Goal: Information Seeking & Learning: Find contact information

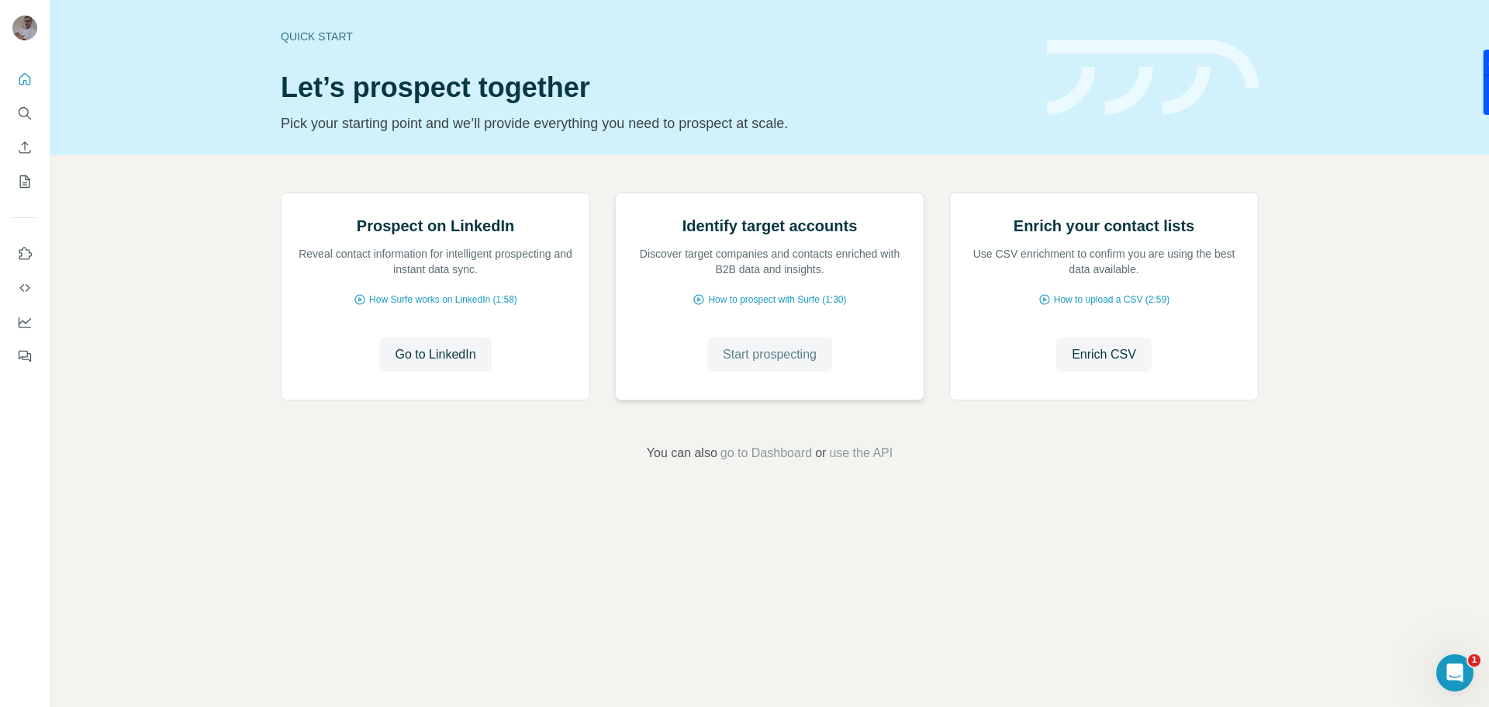
click at [798, 364] on span "Start prospecting" at bounding box center [770, 354] width 94 height 19
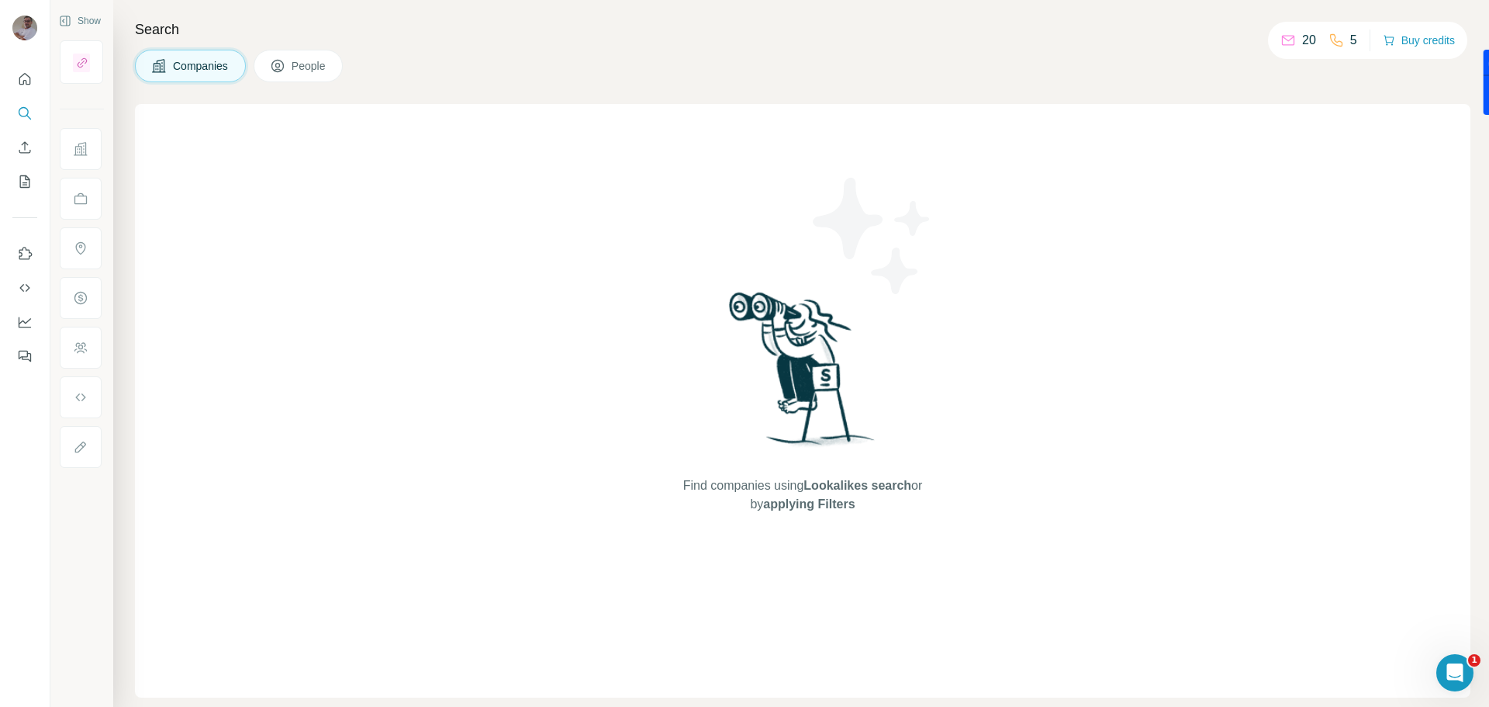
click at [307, 66] on span "People" at bounding box center [310, 66] width 36 height 16
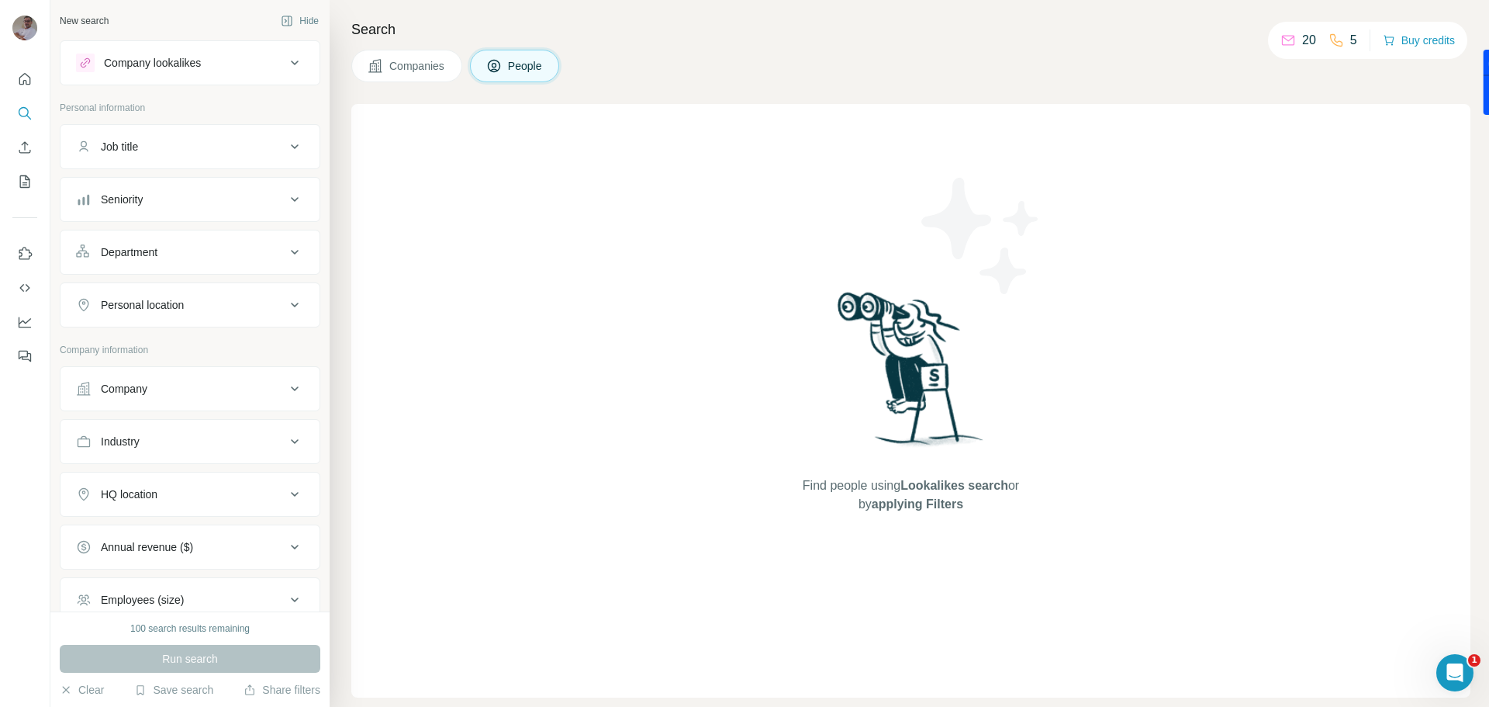
click at [285, 146] on icon at bounding box center [294, 146] width 19 height 19
click at [285, 434] on icon at bounding box center [294, 435] width 19 height 19
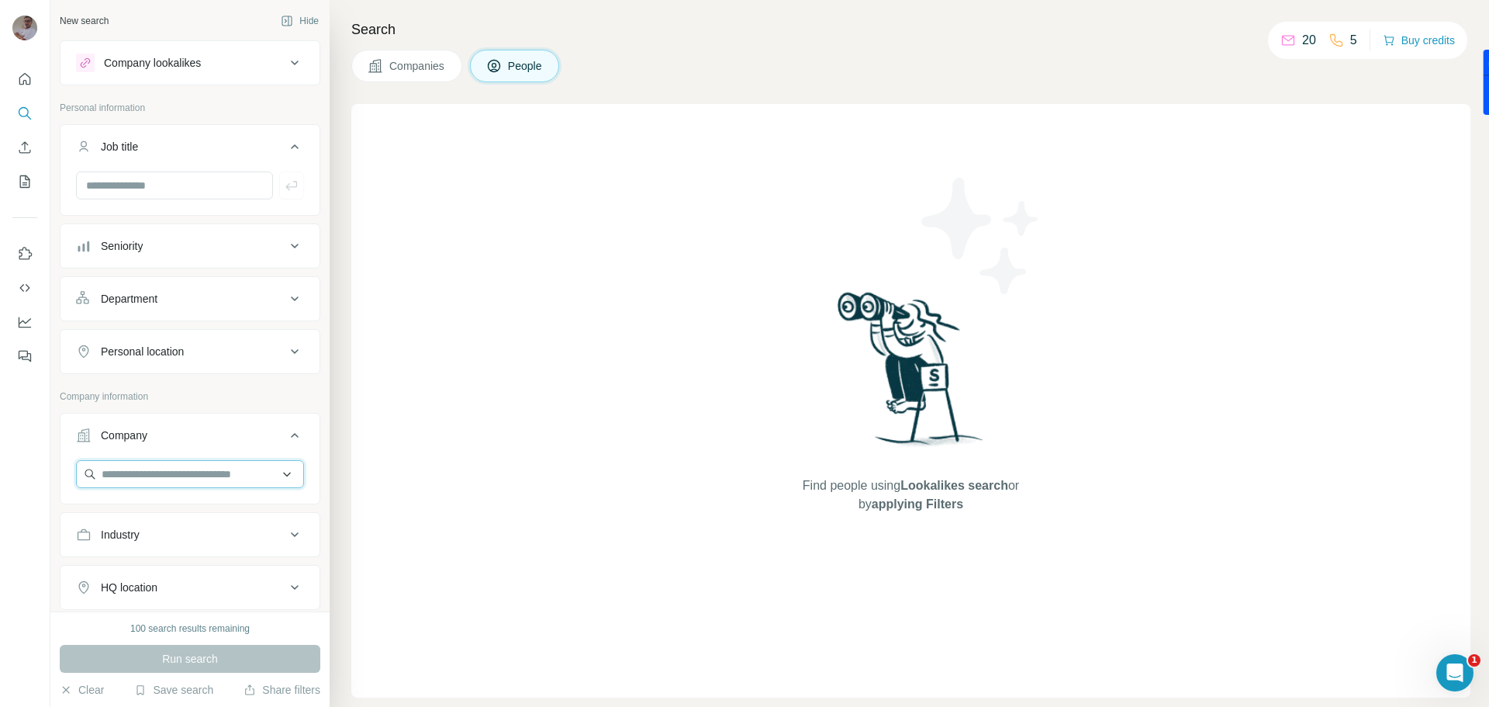
click at [181, 481] on input "text" at bounding box center [190, 474] width 228 height 28
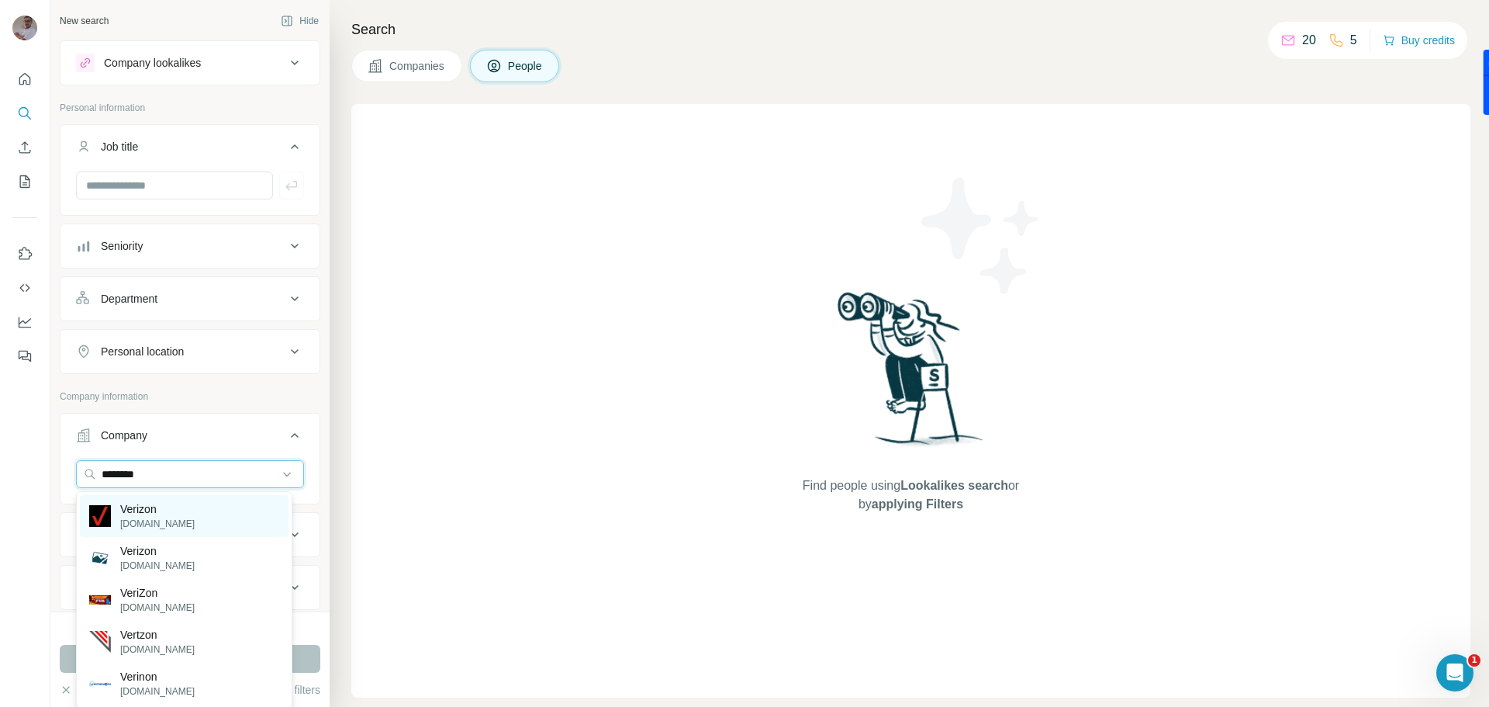
type input "*******"
click at [130, 520] on p "verizon.com" at bounding box center [157, 524] width 74 height 14
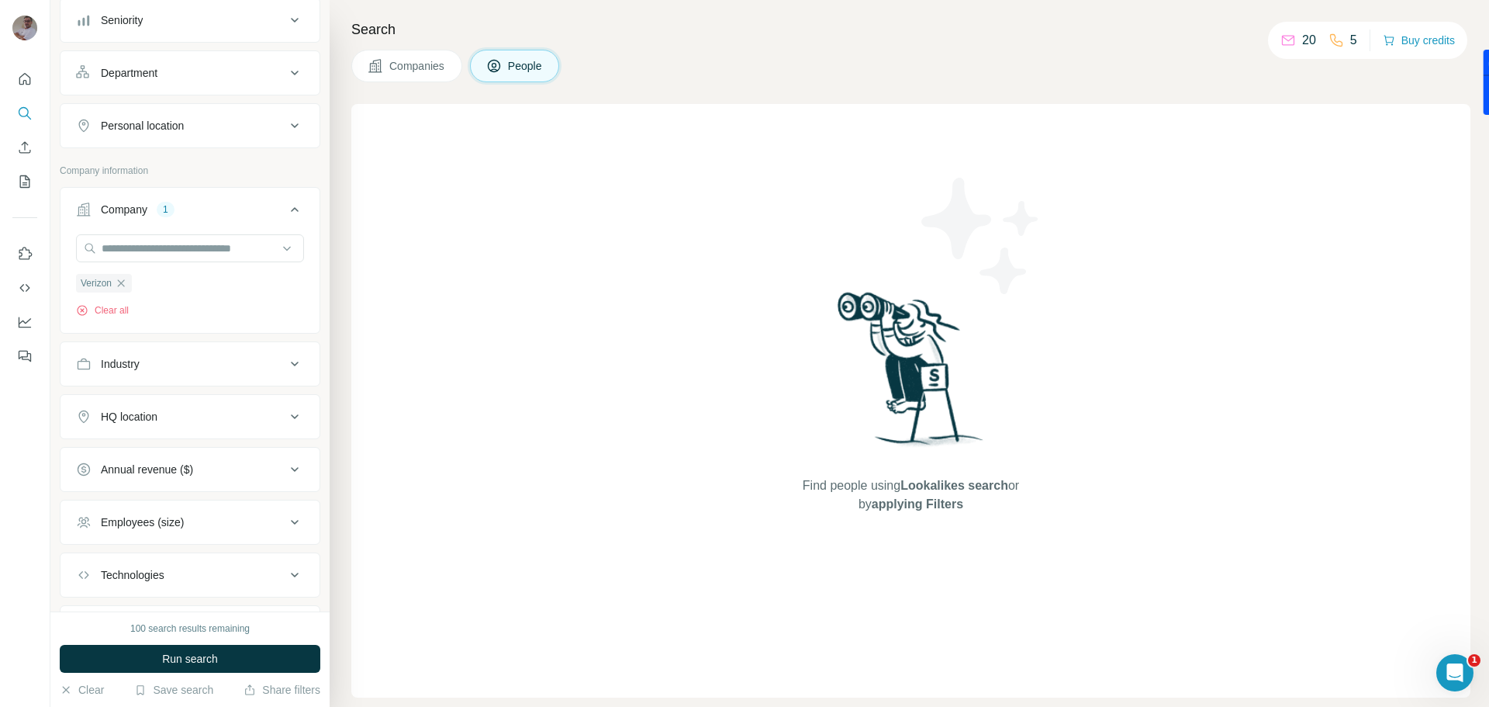
scroll to position [233, 0]
click at [285, 357] on icon at bounding box center [294, 356] width 19 height 19
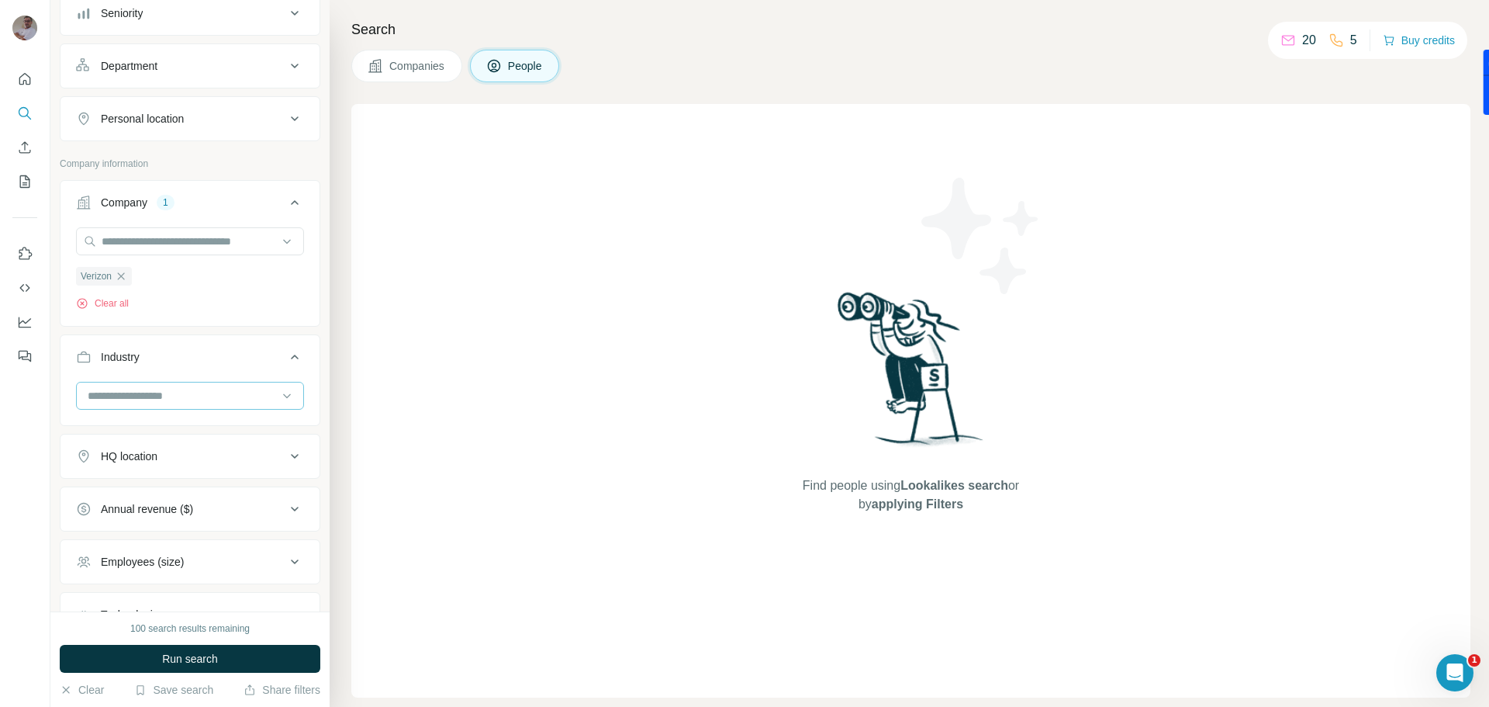
click at [130, 398] on input at bounding box center [182, 395] width 192 height 17
type input "********"
click at [139, 433] on p "Broadcasting" at bounding box center [121, 431] width 64 height 16
click at [194, 654] on span "Run search" at bounding box center [190, 659] width 56 height 16
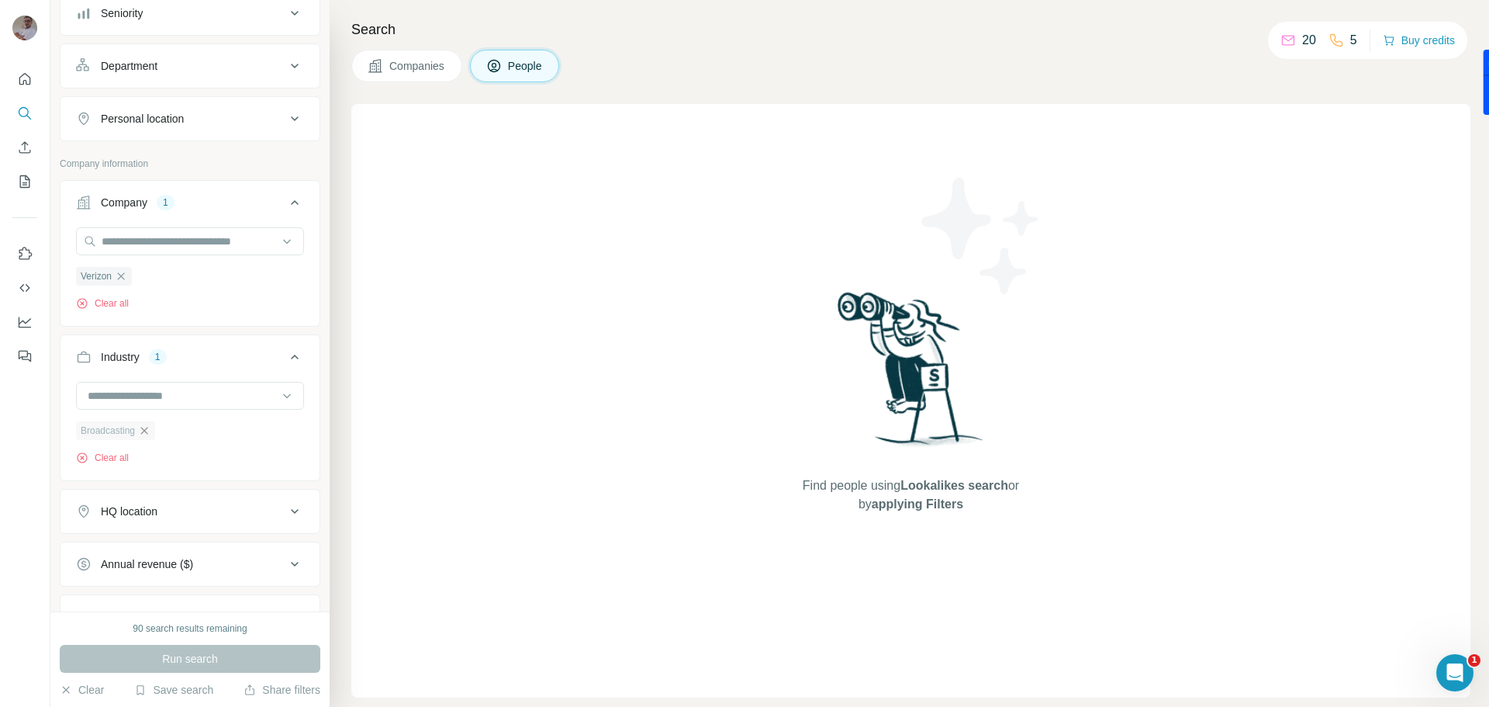
click at [150, 431] on icon "button" at bounding box center [144, 430] width 12 height 12
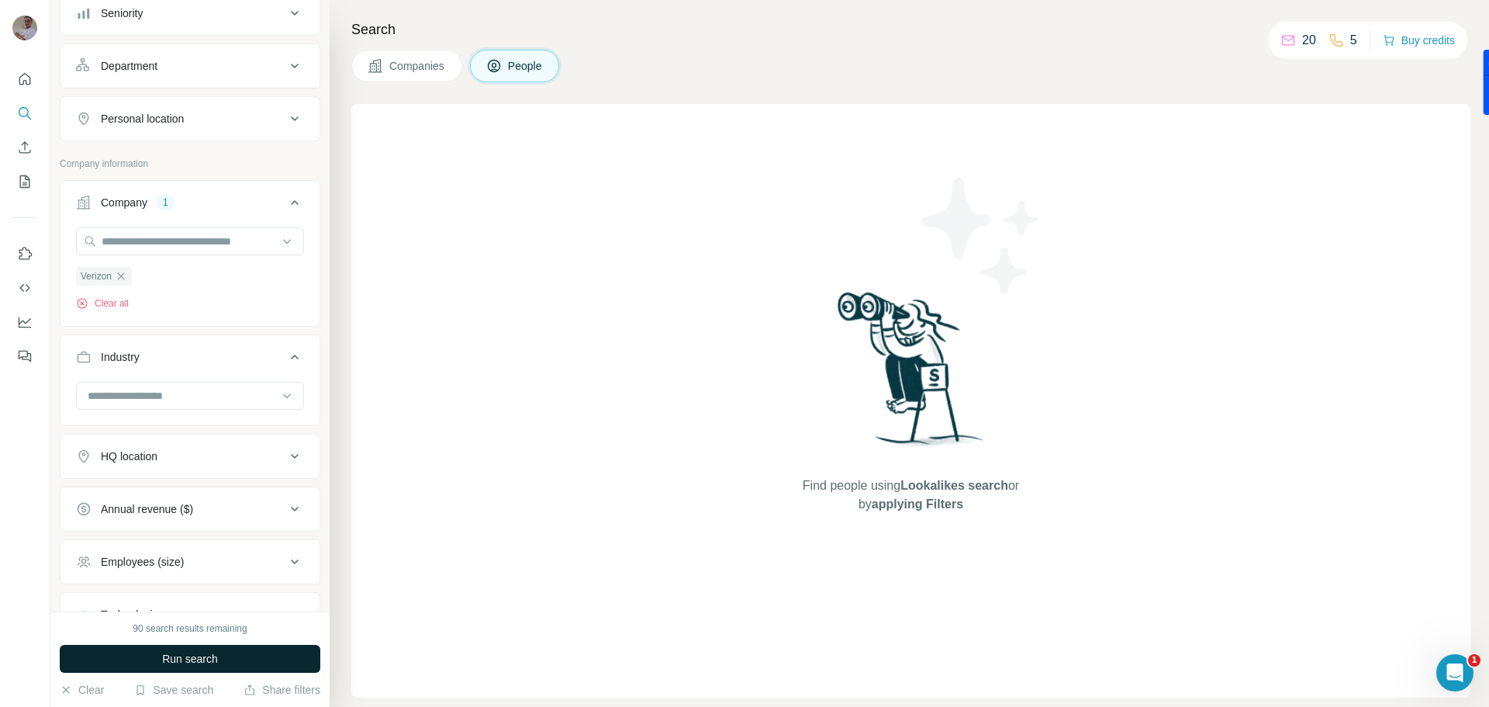
click at [215, 656] on span "Run search" at bounding box center [190, 659] width 56 height 16
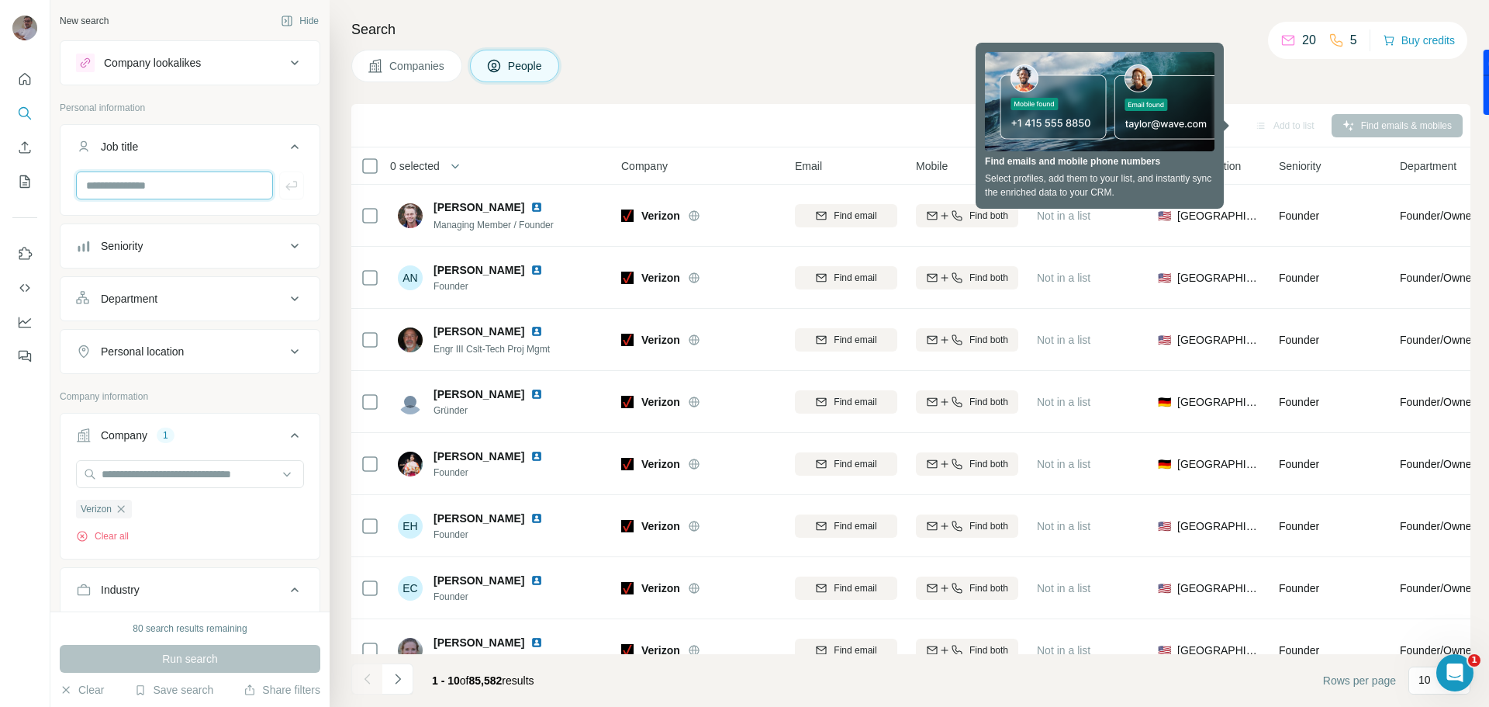
click at [169, 188] on input "text" at bounding box center [174, 185] width 197 height 28
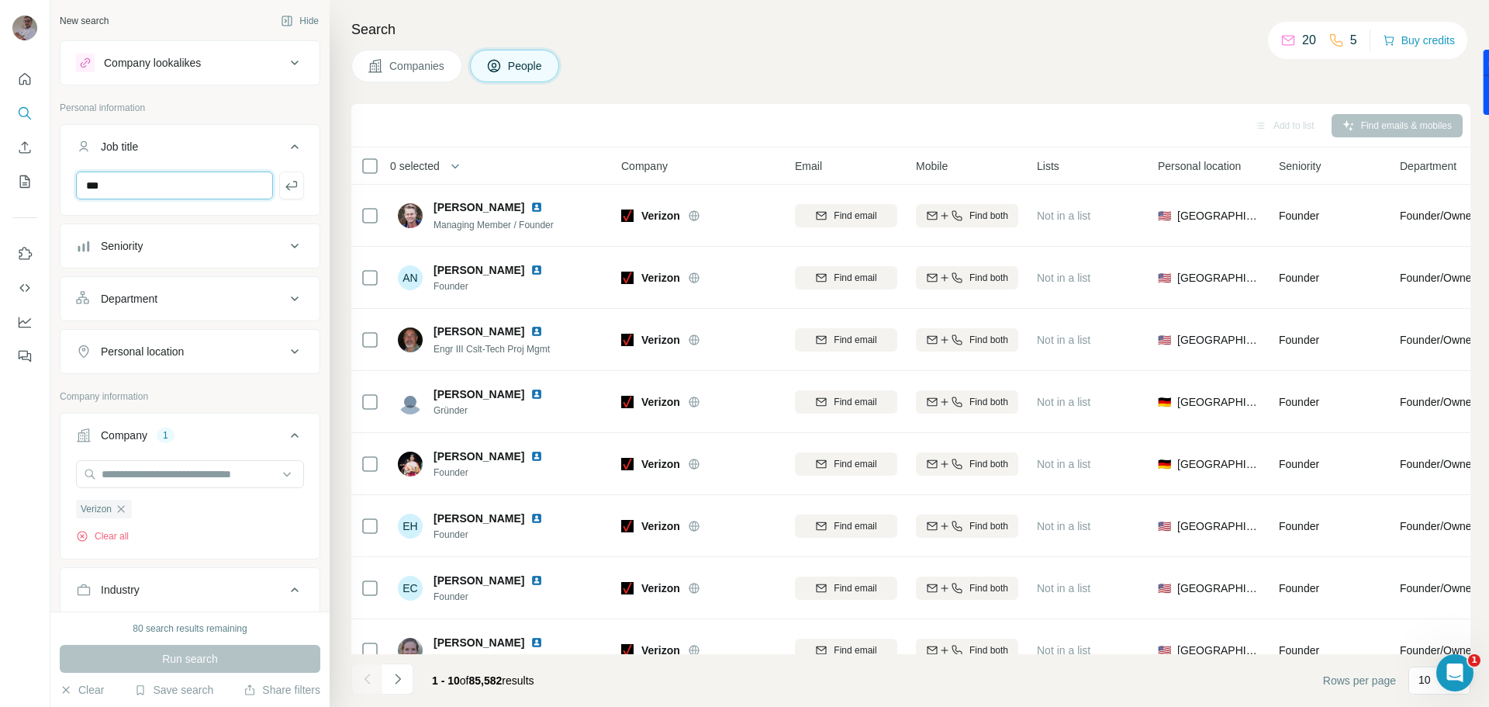
type input "***"
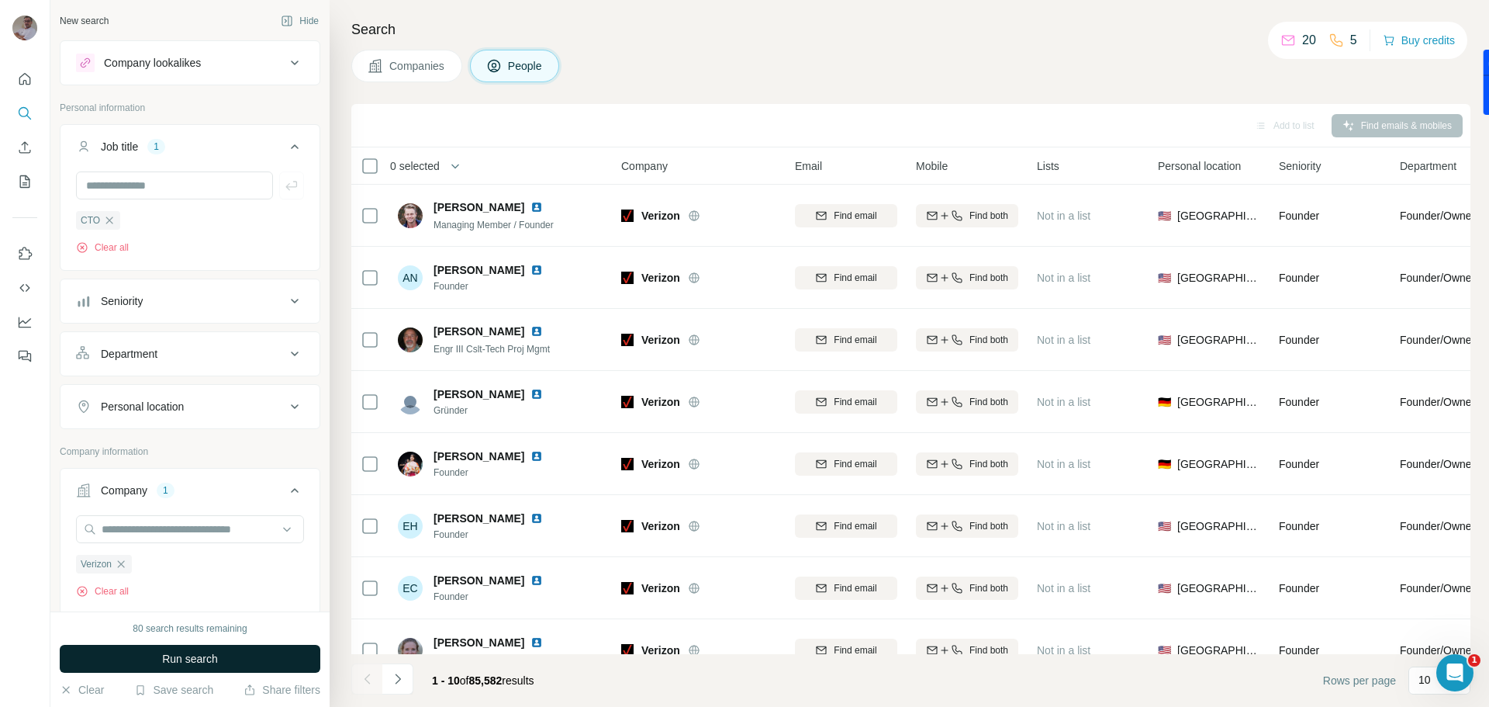
click at [188, 655] on span "Run search" at bounding box center [190, 659] width 56 height 16
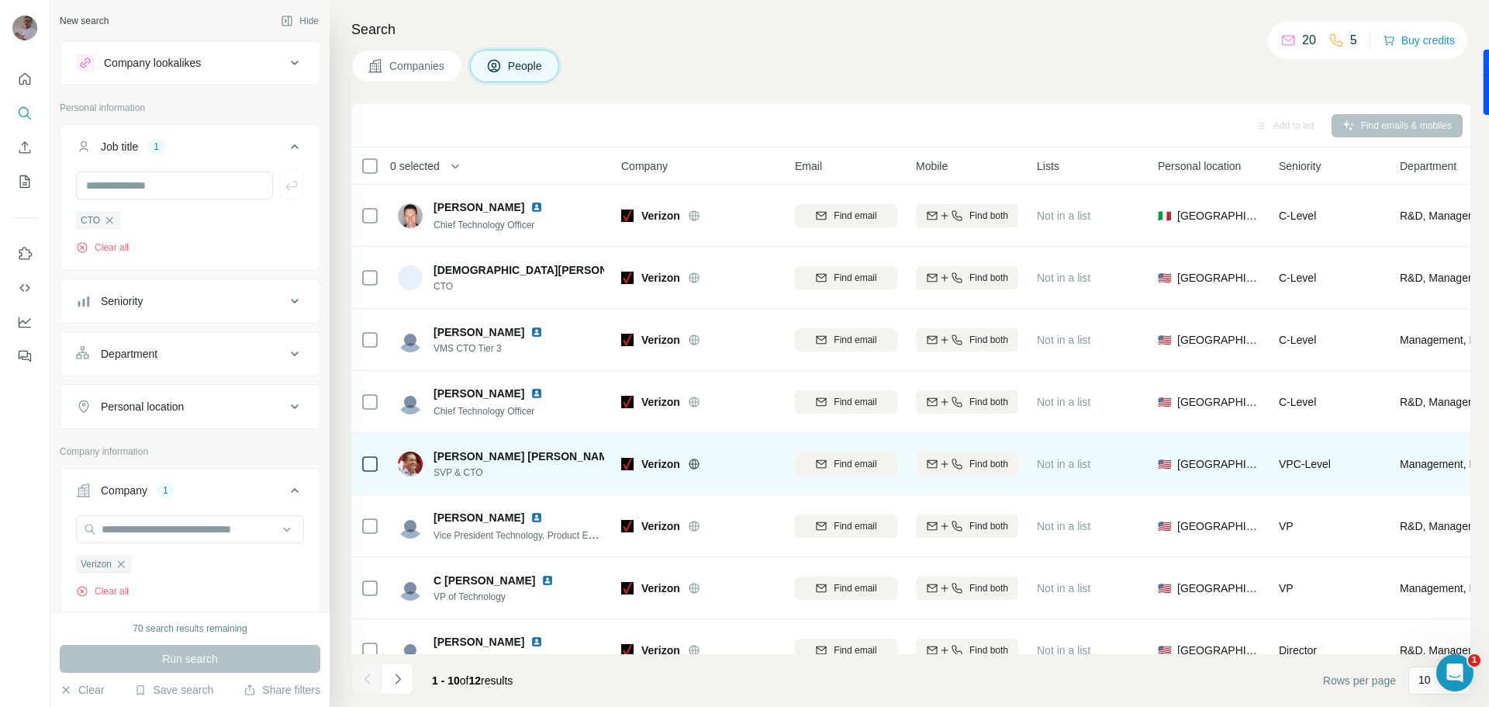
click at [465, 462] on span "Yago Tenorio" at bounding box center [526, 456] width 185 height 16
click at [988, 461] on span "Find both" at bounding box center [988, 464] width 39 height 14
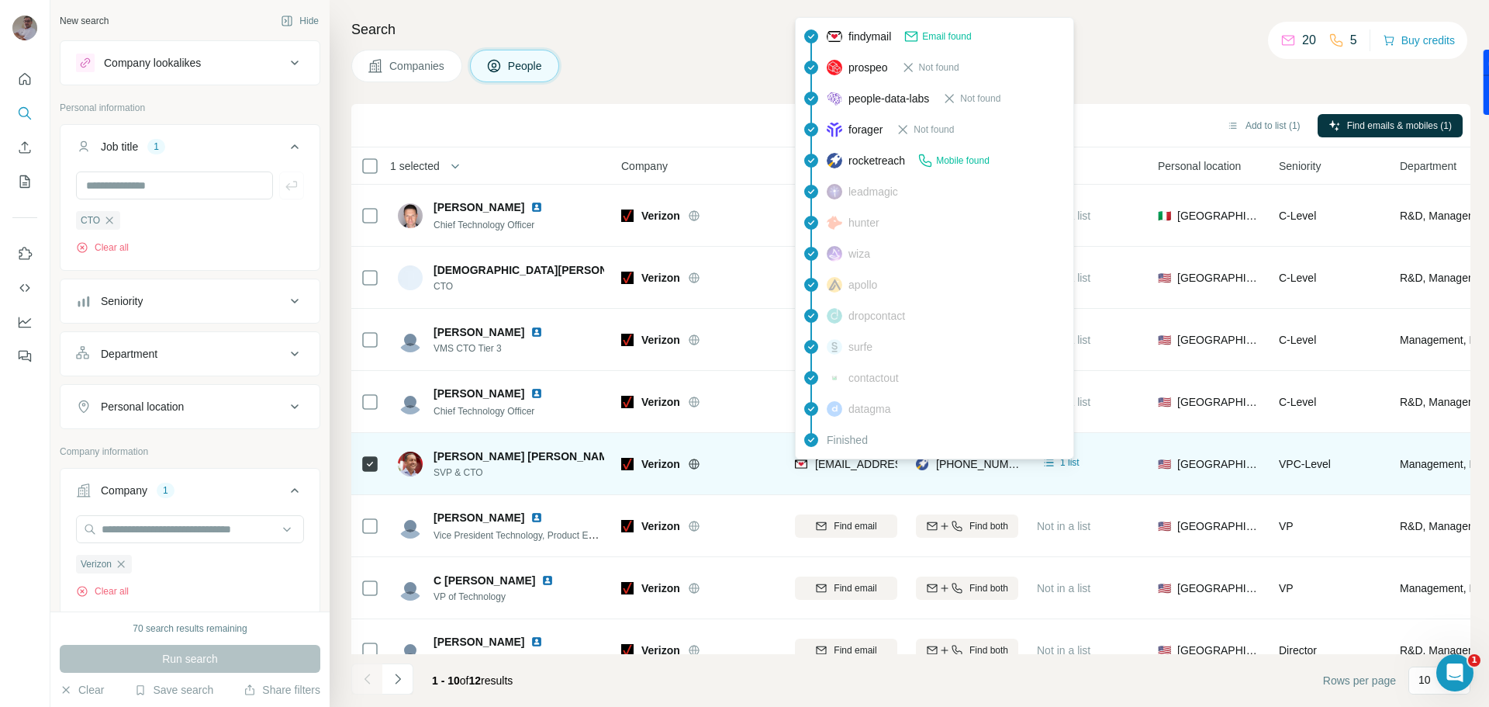
click at [883, 468] on span "yago.tenorio@verizonwireless.com" at bounding box center [951, 464] width 273 height 12
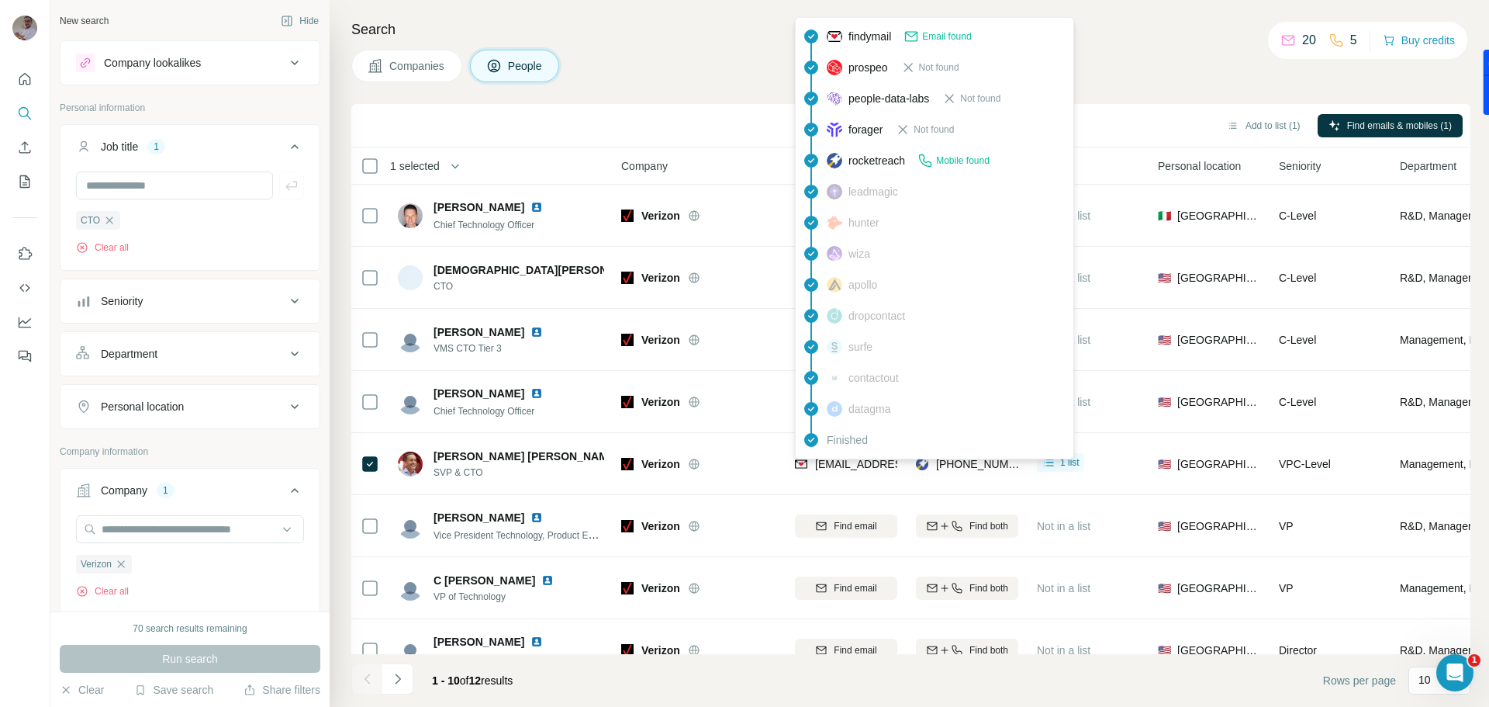
click at [867, 37] on span "findymail" at bounding box center [869, 37] width 43 height 16
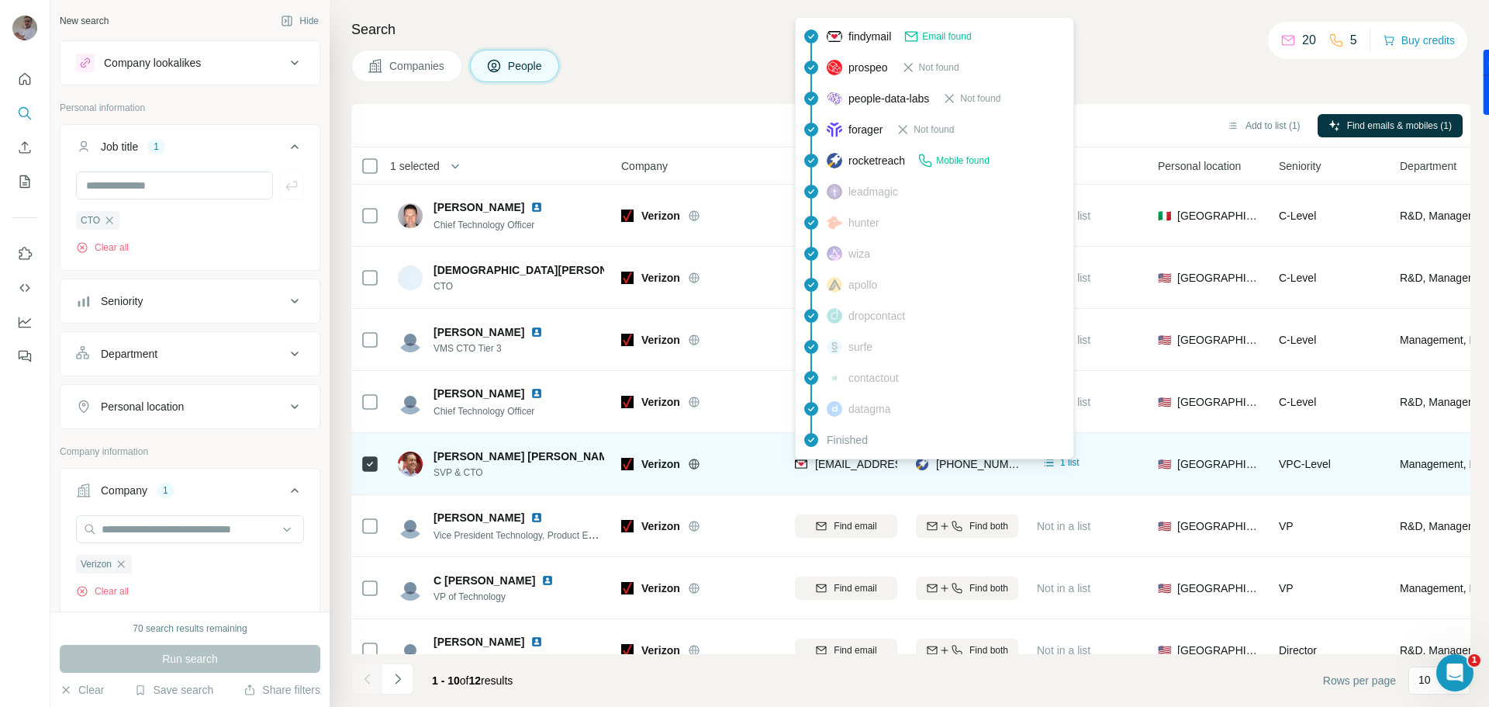
click at [876, 466] on span "yago.tenorio@verizonwireless.com" at bounding box center [951, 464] width 273 height 12
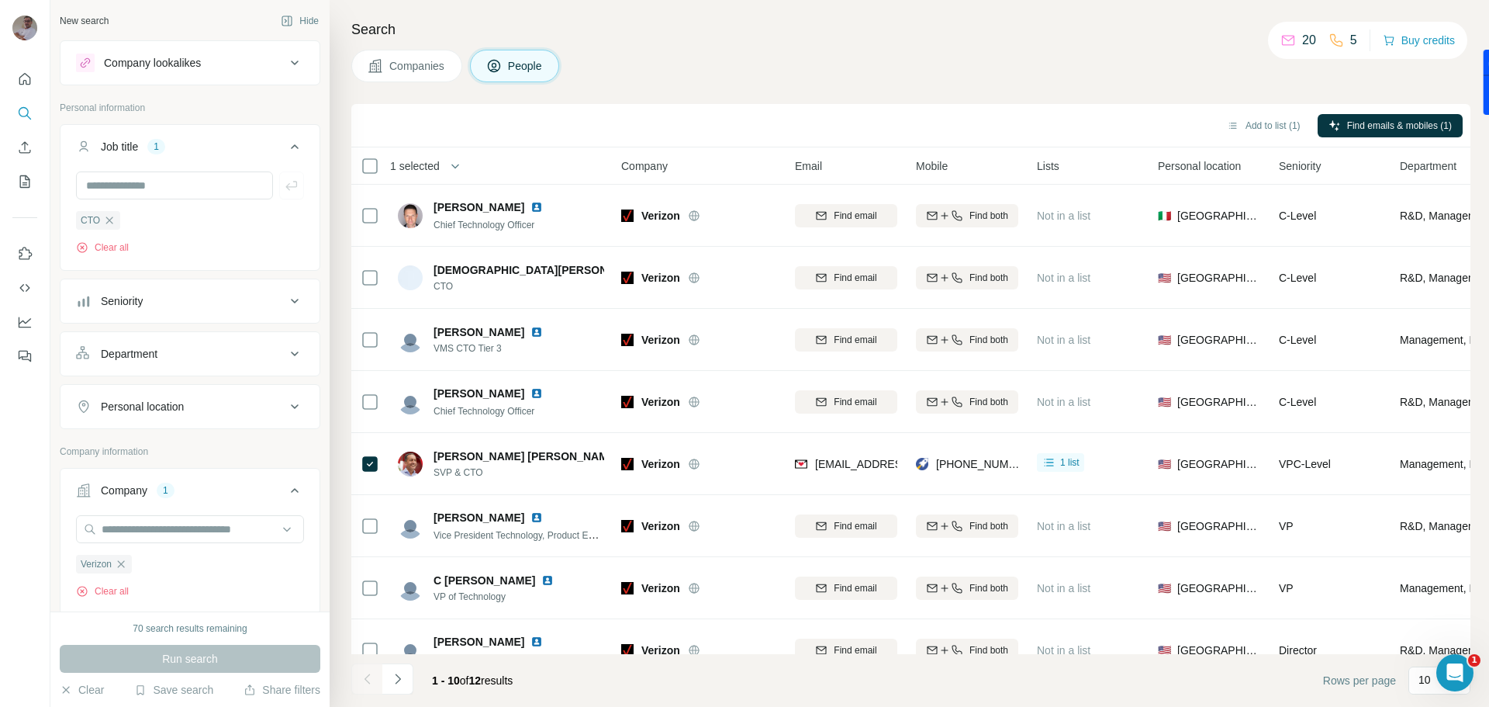
click at [964, 486] on td "+34610514947" at bounding box center [967, 464] width 121 height 62
click at [1071, 461] on span "1 list" at bounding box center [1069, 462] width 19 height 14
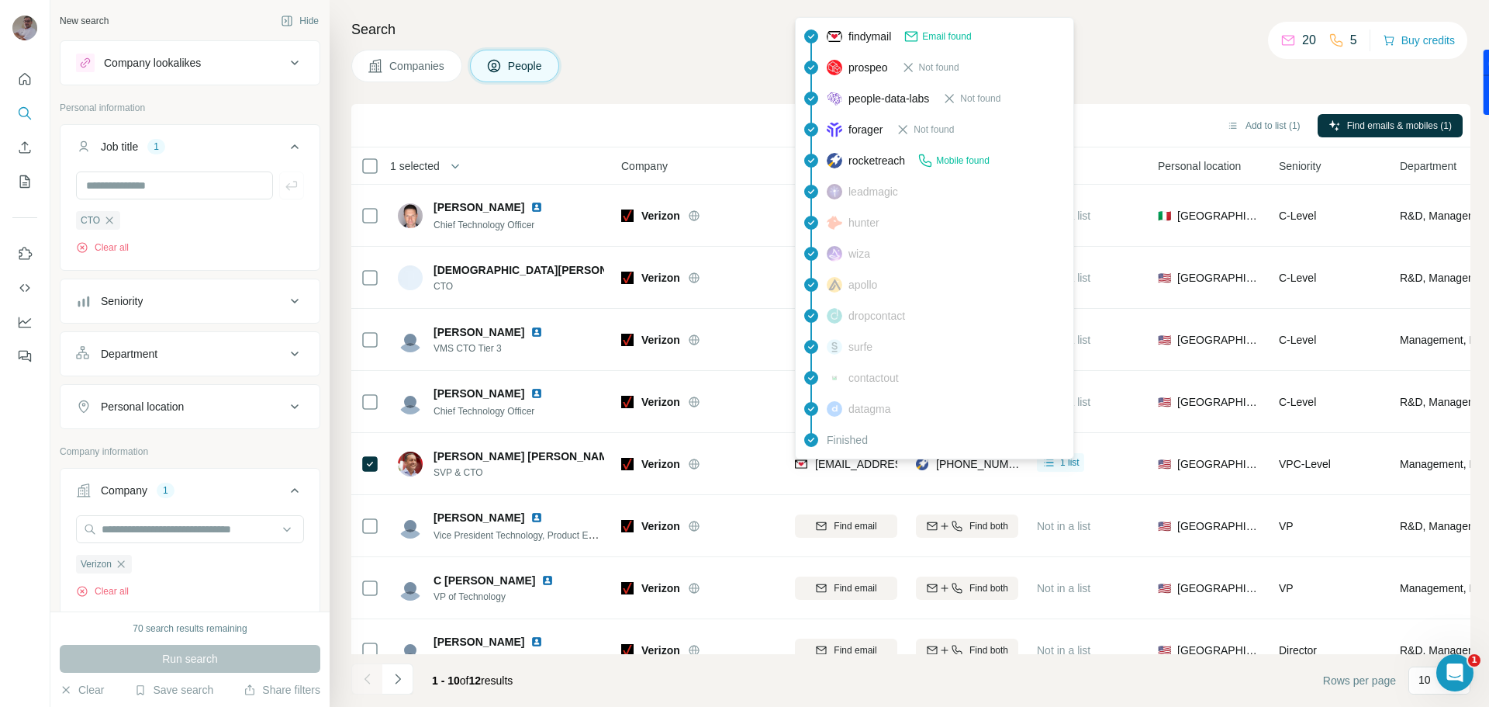
click at [897, 467] on span "yago.tenorio@verizonwireless.com" at bounding box center [951, 464] width 273 height 12
click at [948, 36] on span "Email found" at bounding box center [946, 36] width 49 height 14
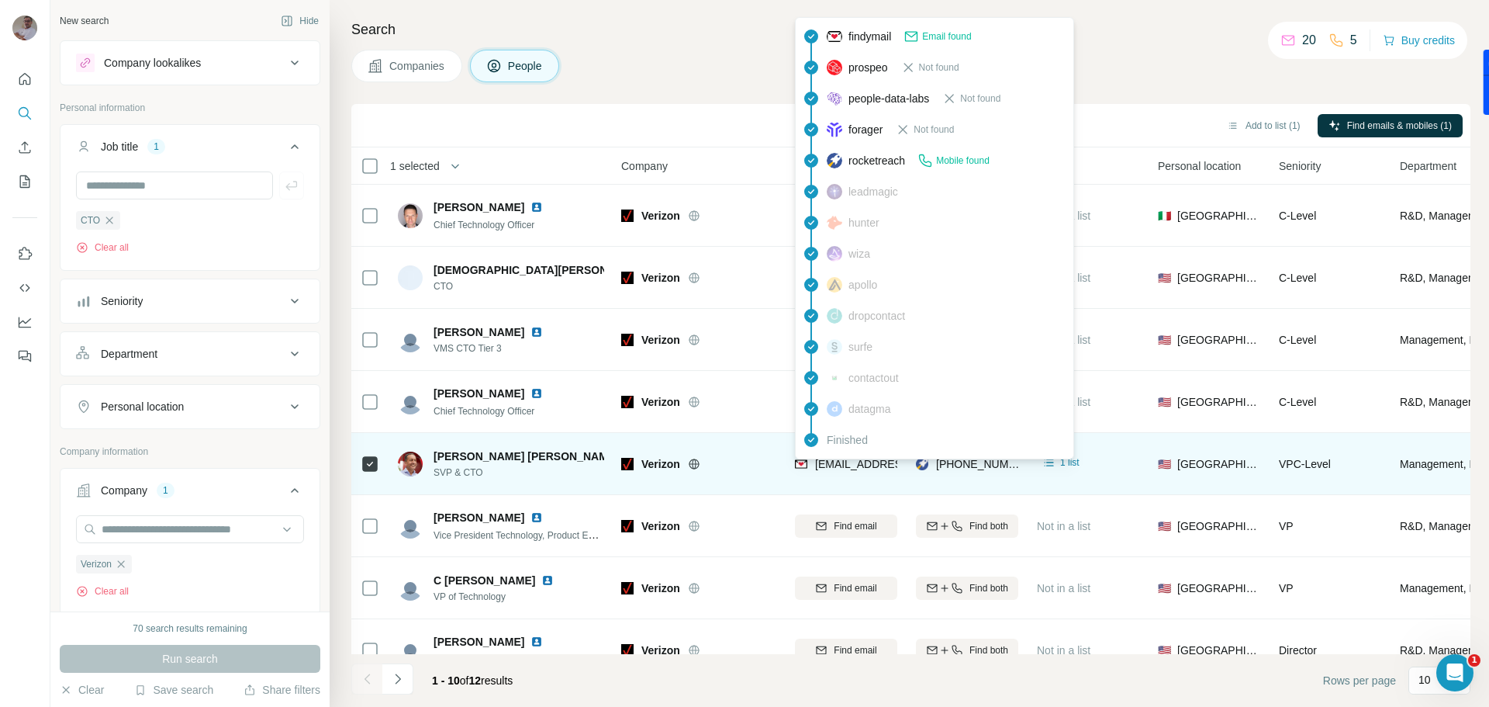
click at [886, 465] on span "yago.tenorio@verizonwireless.com" at bounding box center [951, 464] width 273 height 12
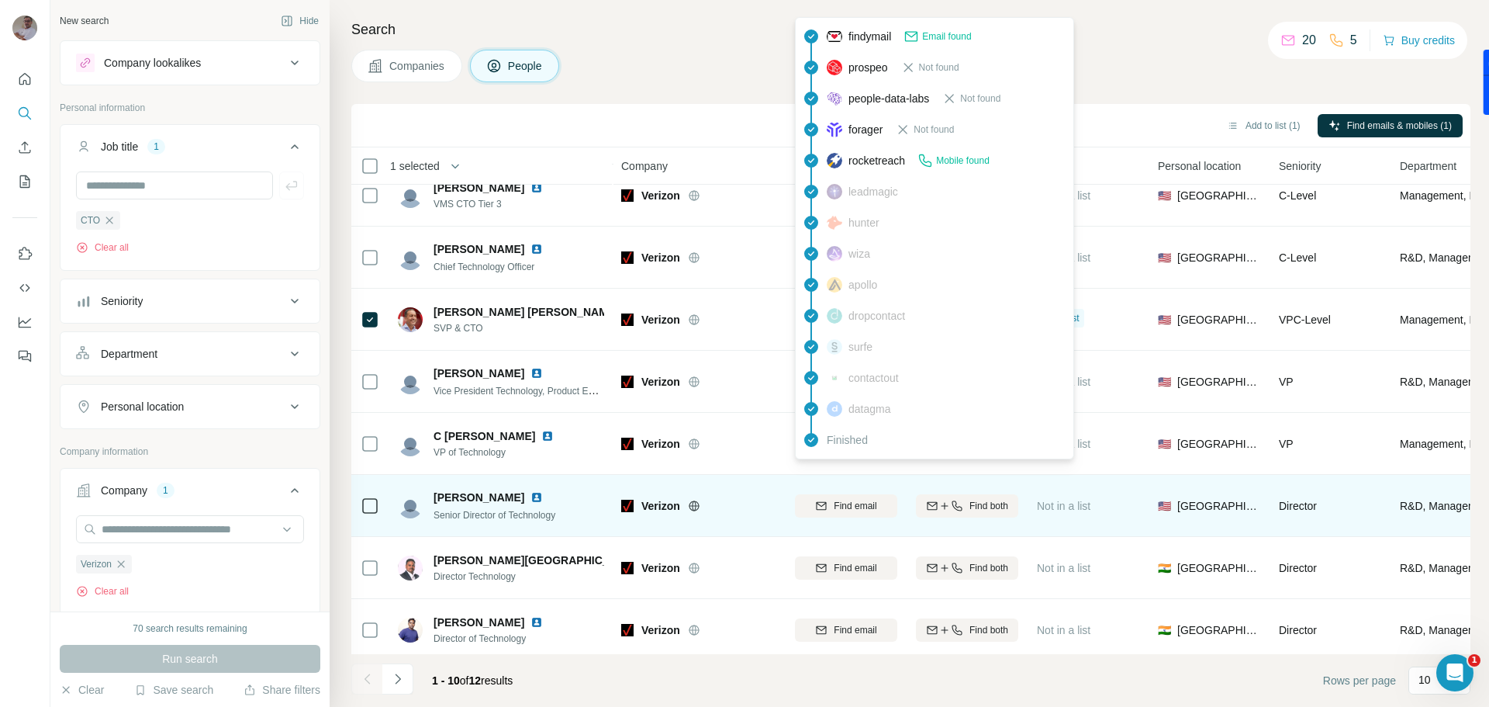
scroll to position [159, 0]
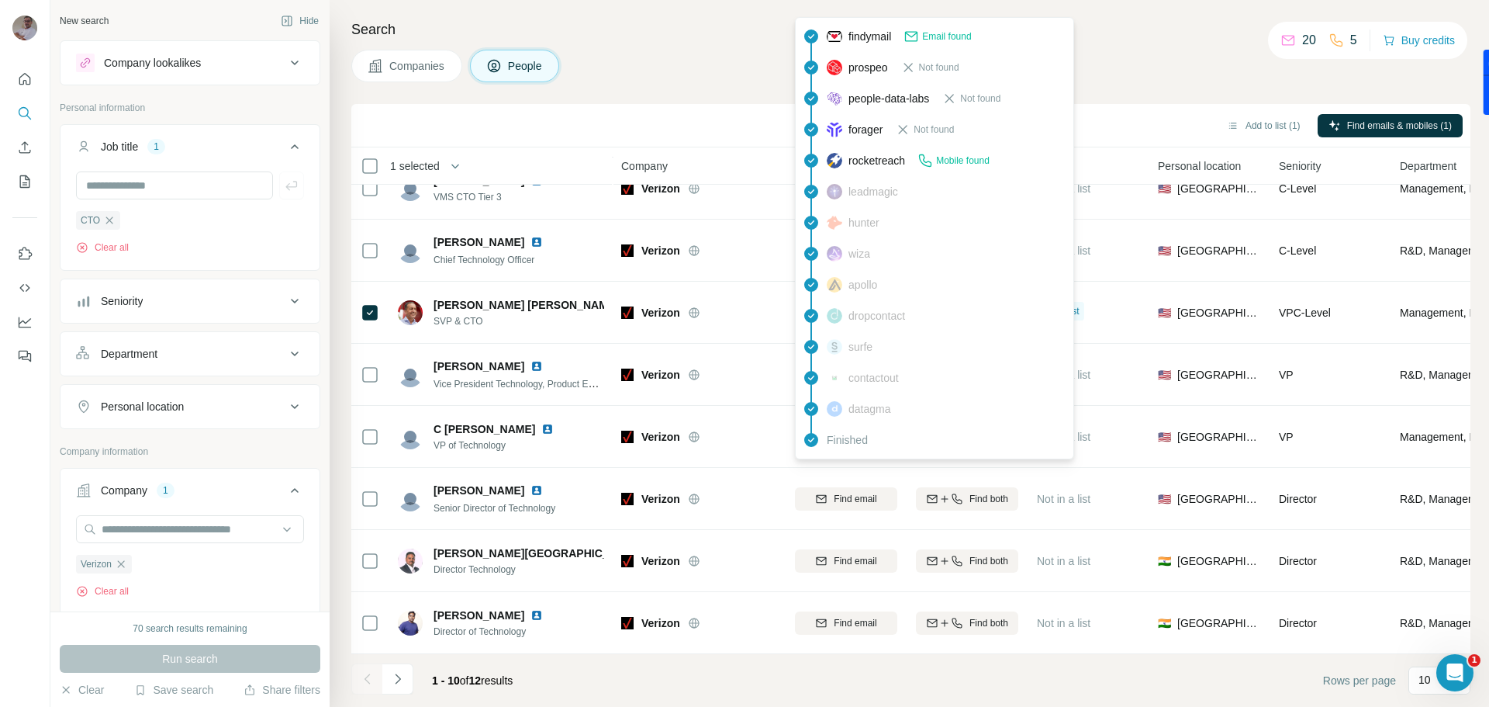
click at [1121, 52] on div "Companies People" at bounding box center [910, 66] width 1119 height 33
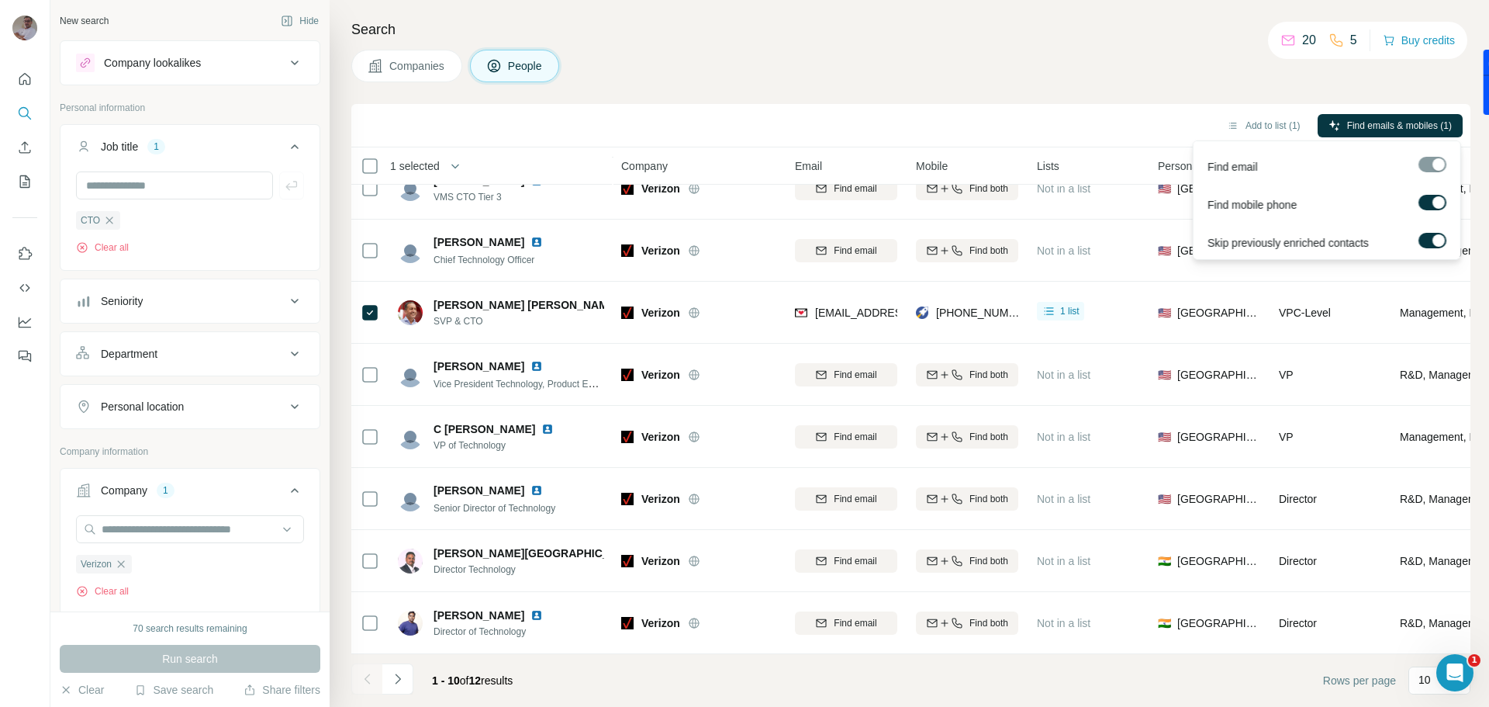
click at [1435, 203] on div at bounding box center [1439, 202] width 12 height 12
click at [1431, 204] on div at bounding box center [1426, 202] width 12 height 12
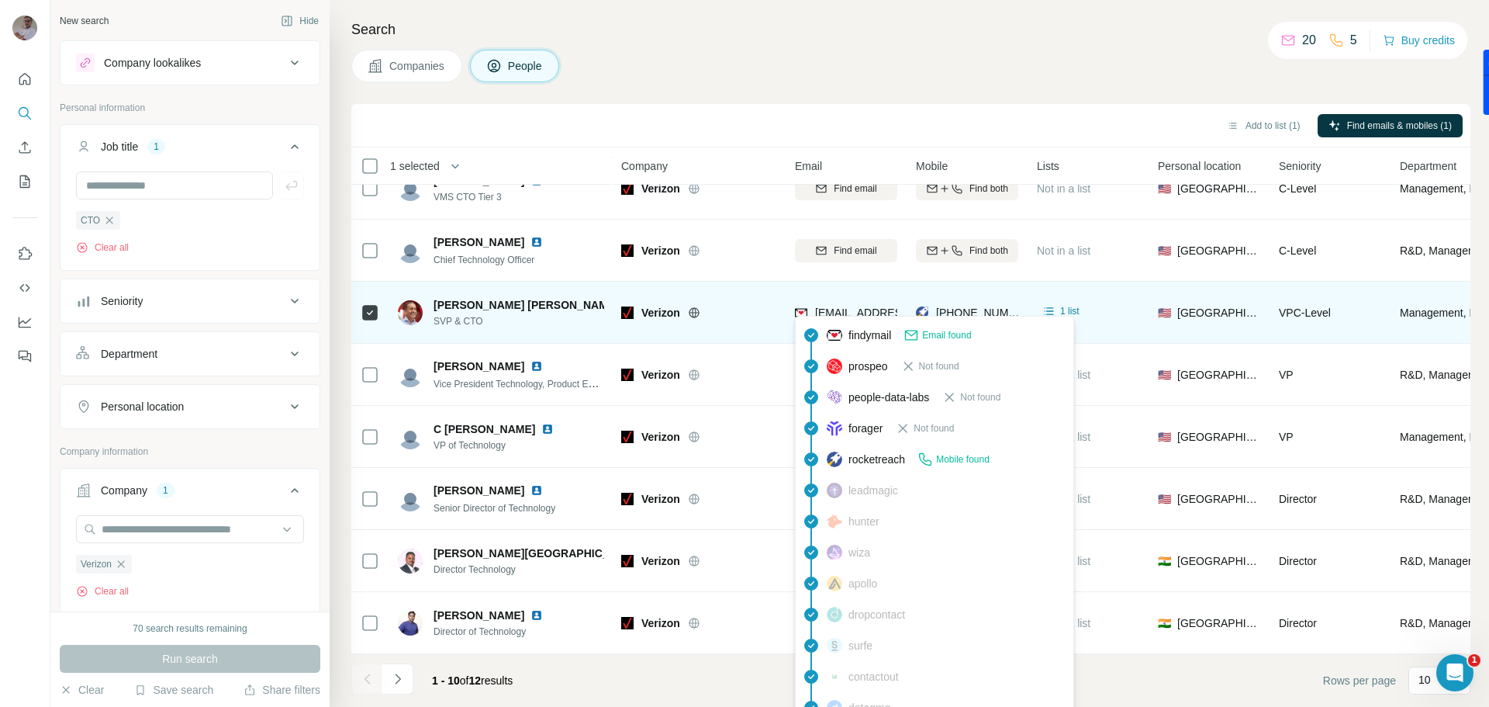
click at [829, 309] on span "yago.tenorio@verizonwireless.com" at bounding box center [951, 312] width 273 height 12
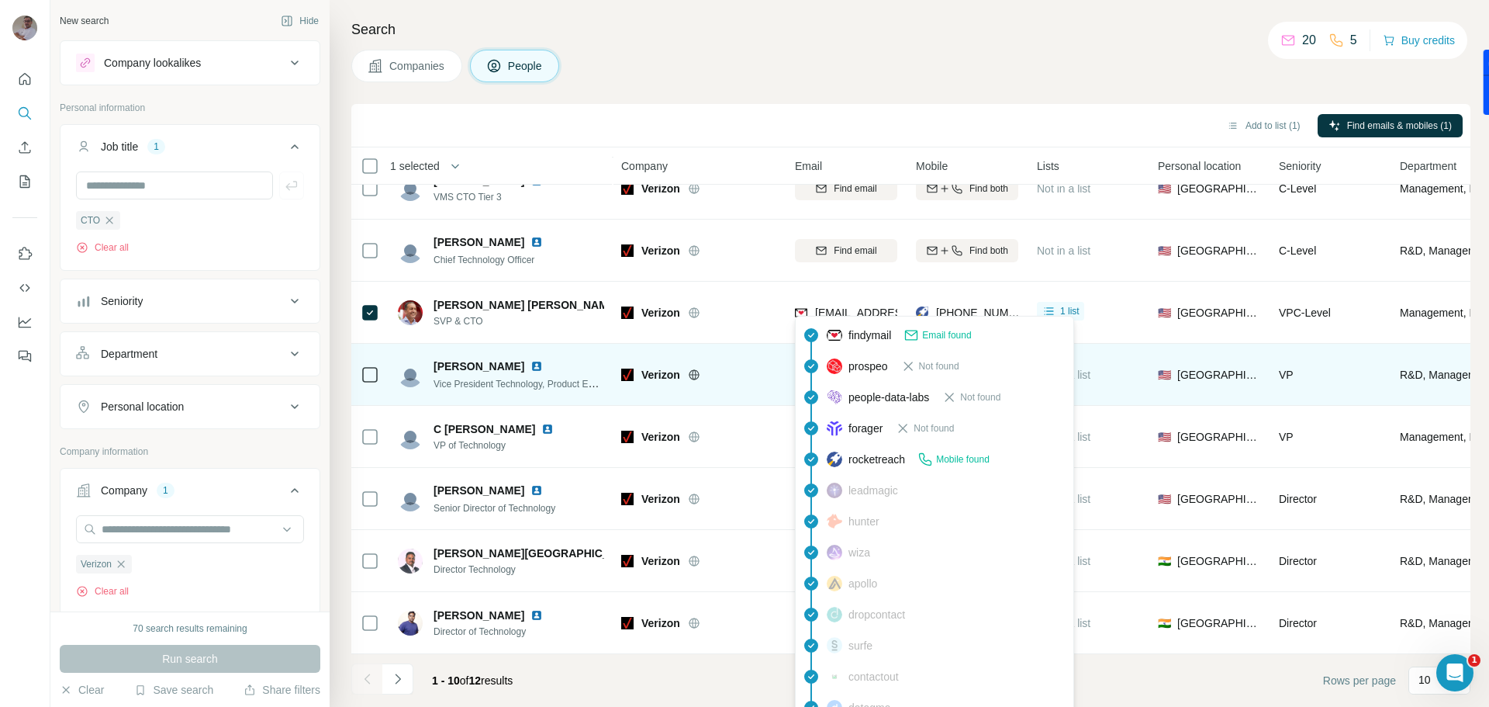
click at [953, 337] on span "Email found" at bounding box center [946, 335] width 49 height 14
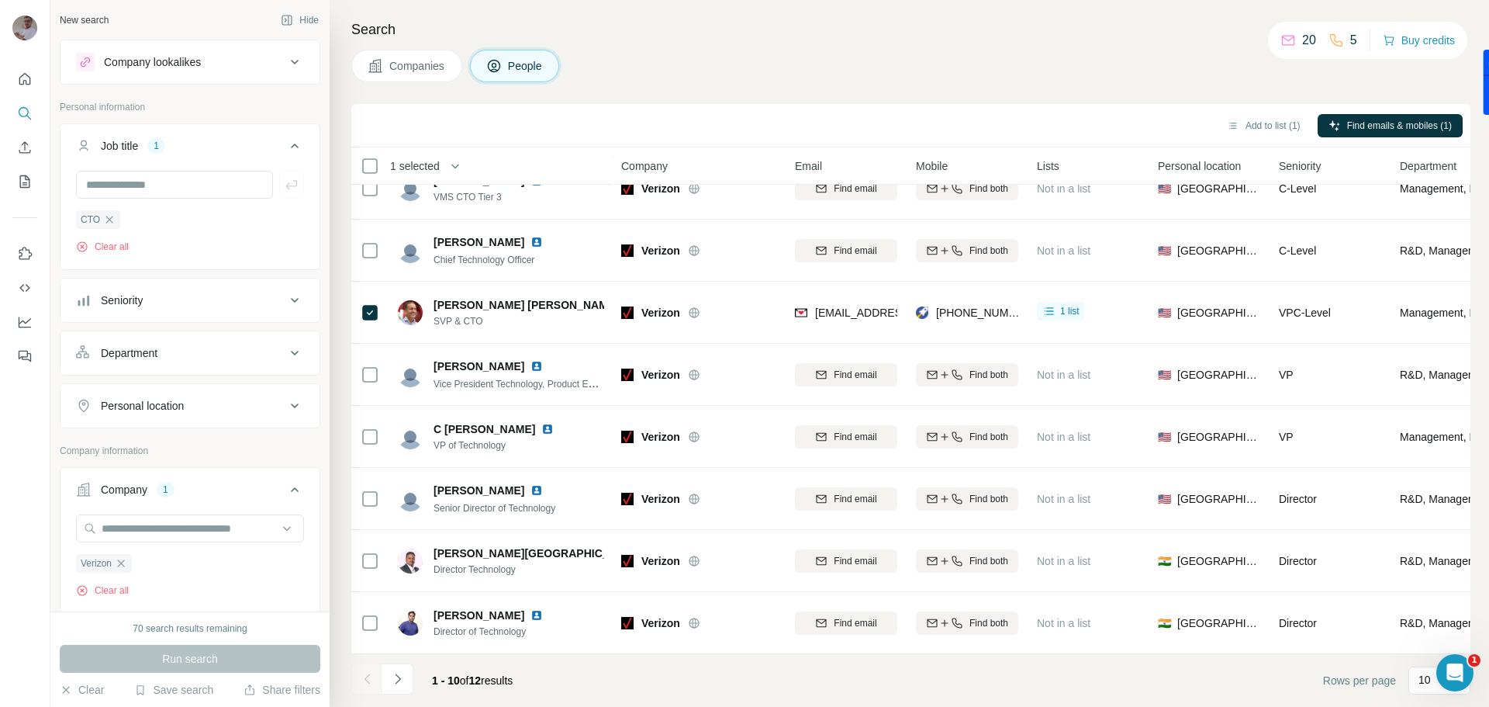
scroll to position [0, 0]
paste input "**********"
type input "**********"
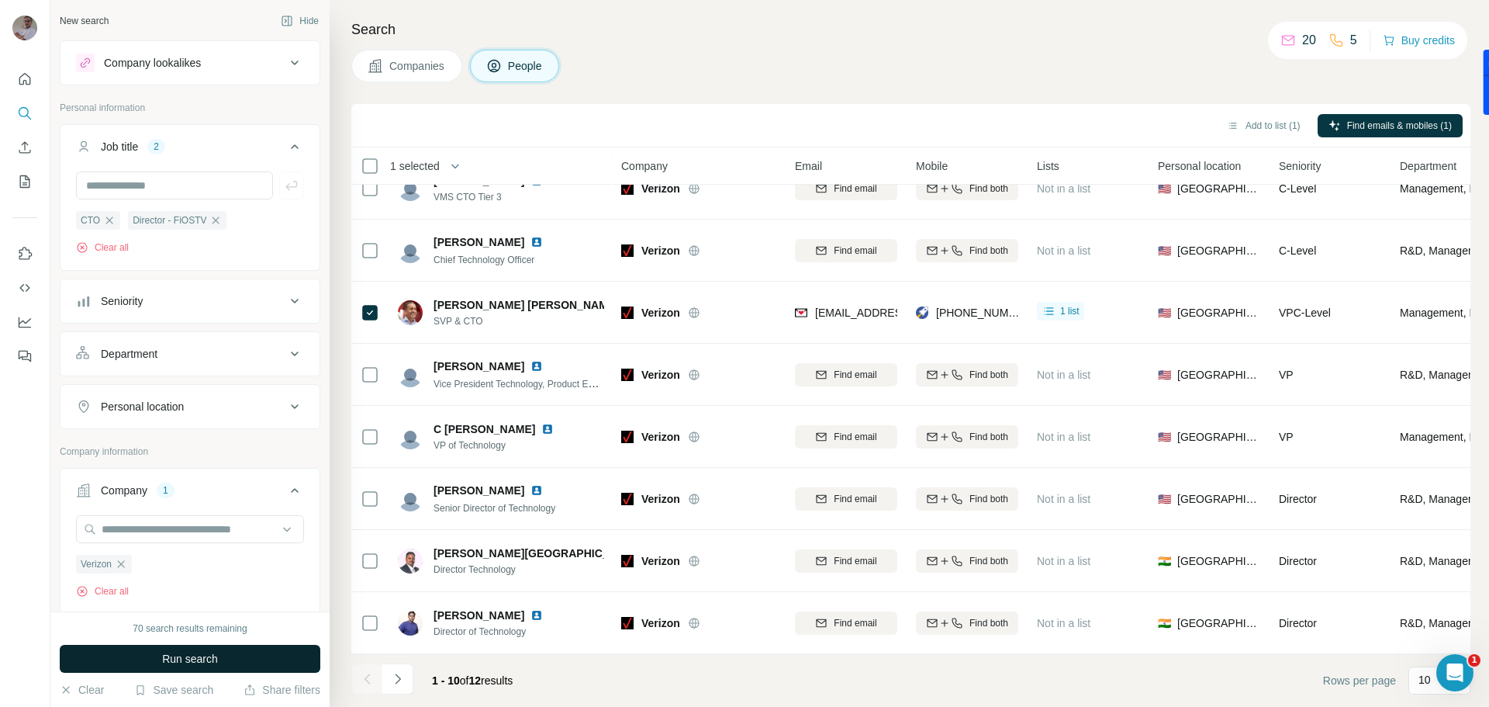
click at [214, 651] on span "Run search" at bounding box center [190, 659] width 56 height 16
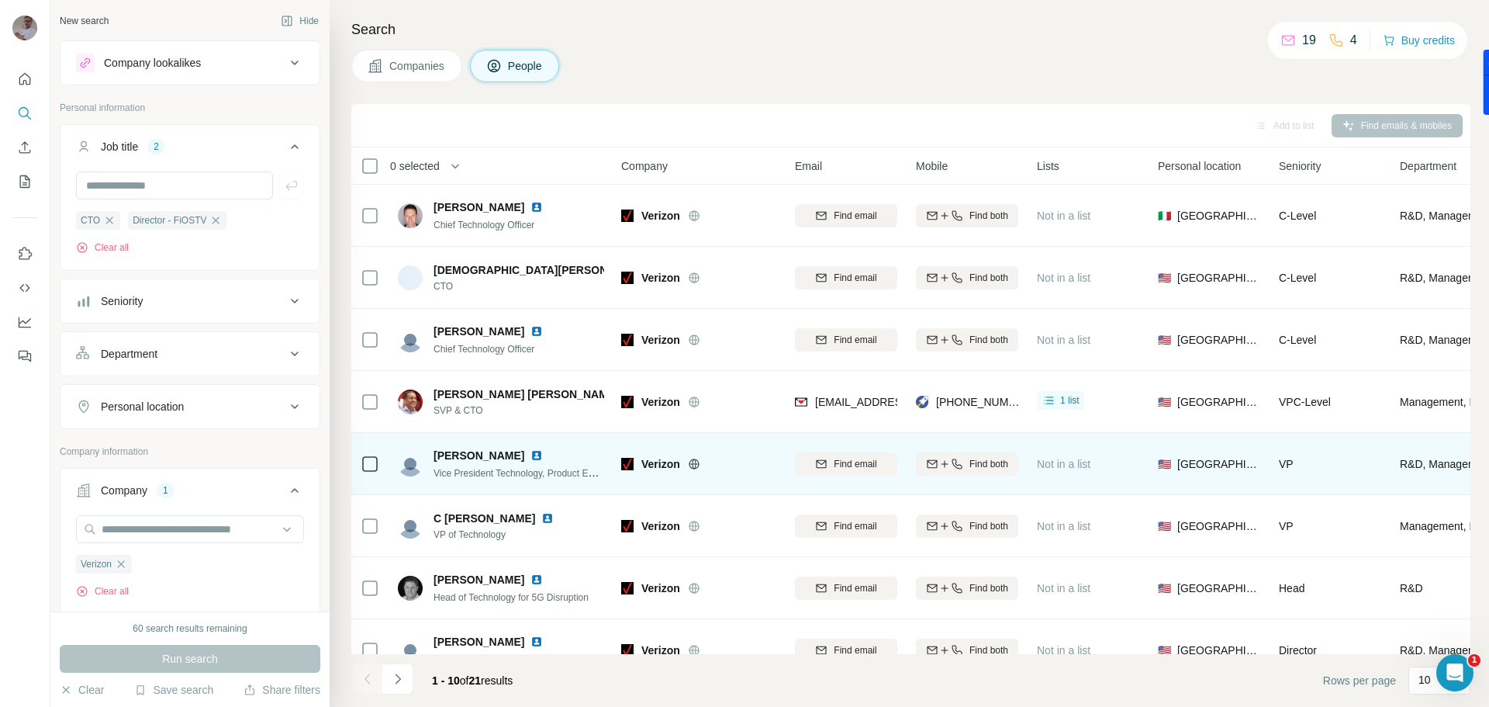
click at [695, 464] on icon at bounding box center [694, 463] width 10 height 1
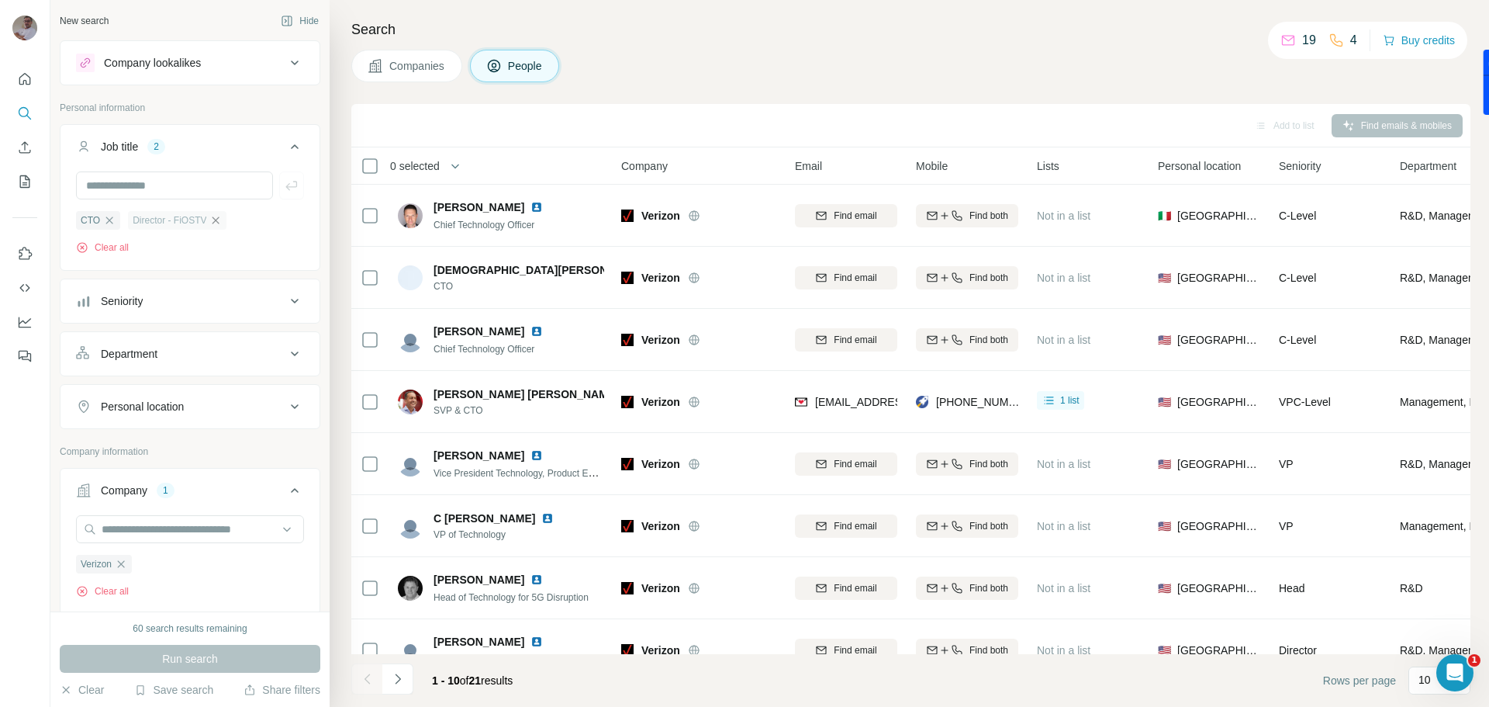
click at [219, 223] on icon "button" at bounding box center [216, 219] width 7 height 7
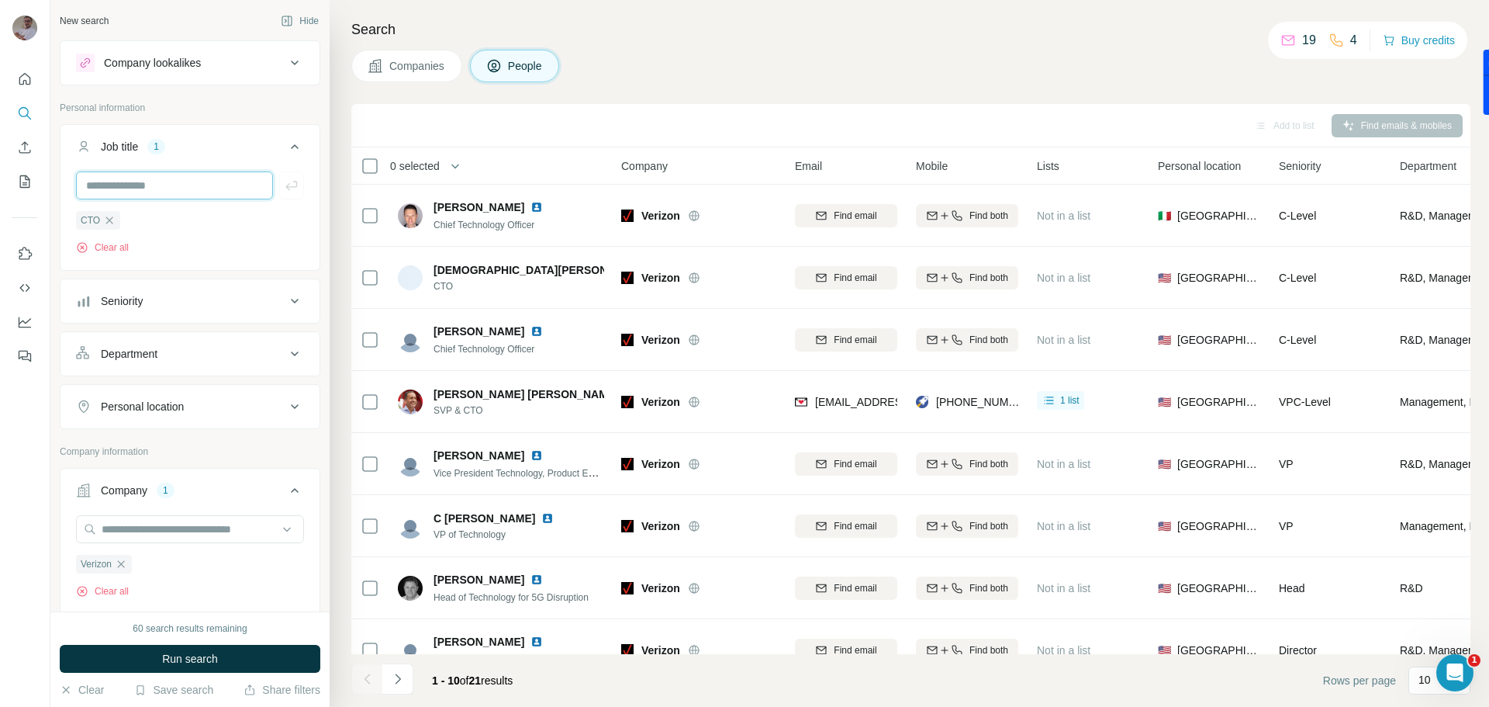
click at [135, 191] on input "text" at bounding box center [174, 185] width 197 height 28
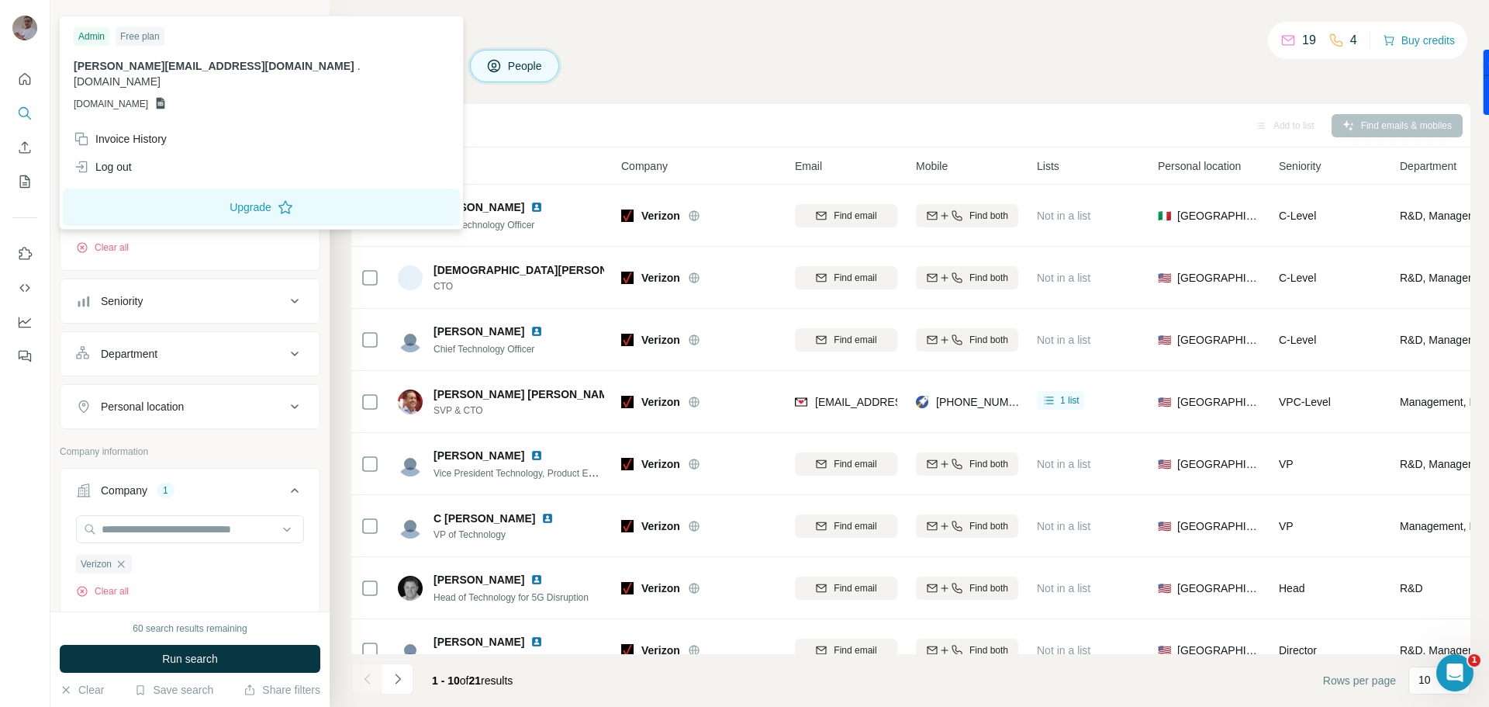
type input "**********"
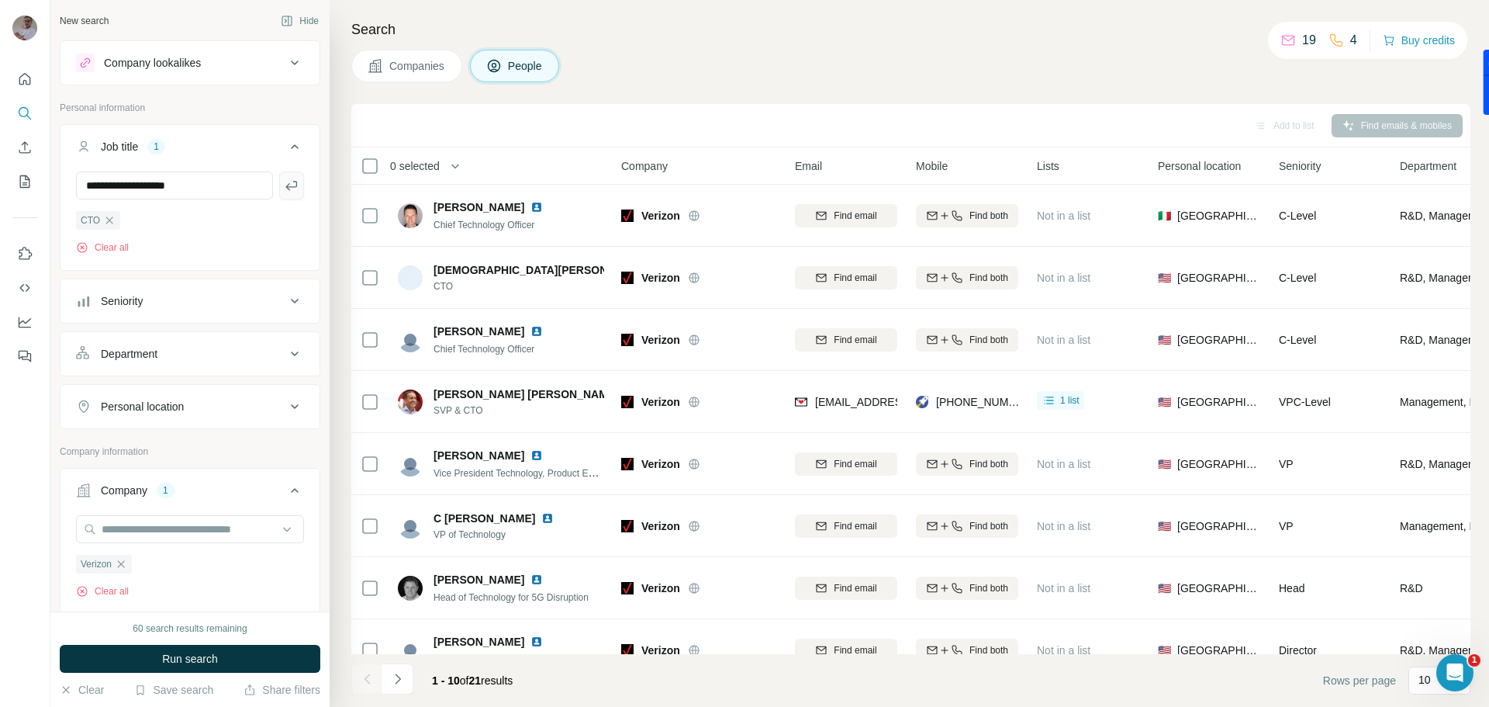
click at [284, 184] on icon "button" at bounding box center [292, 186] width 16 height 16
click at [179, 664] on span "Run search" at bounding box center [190, 659] width 56 height 16
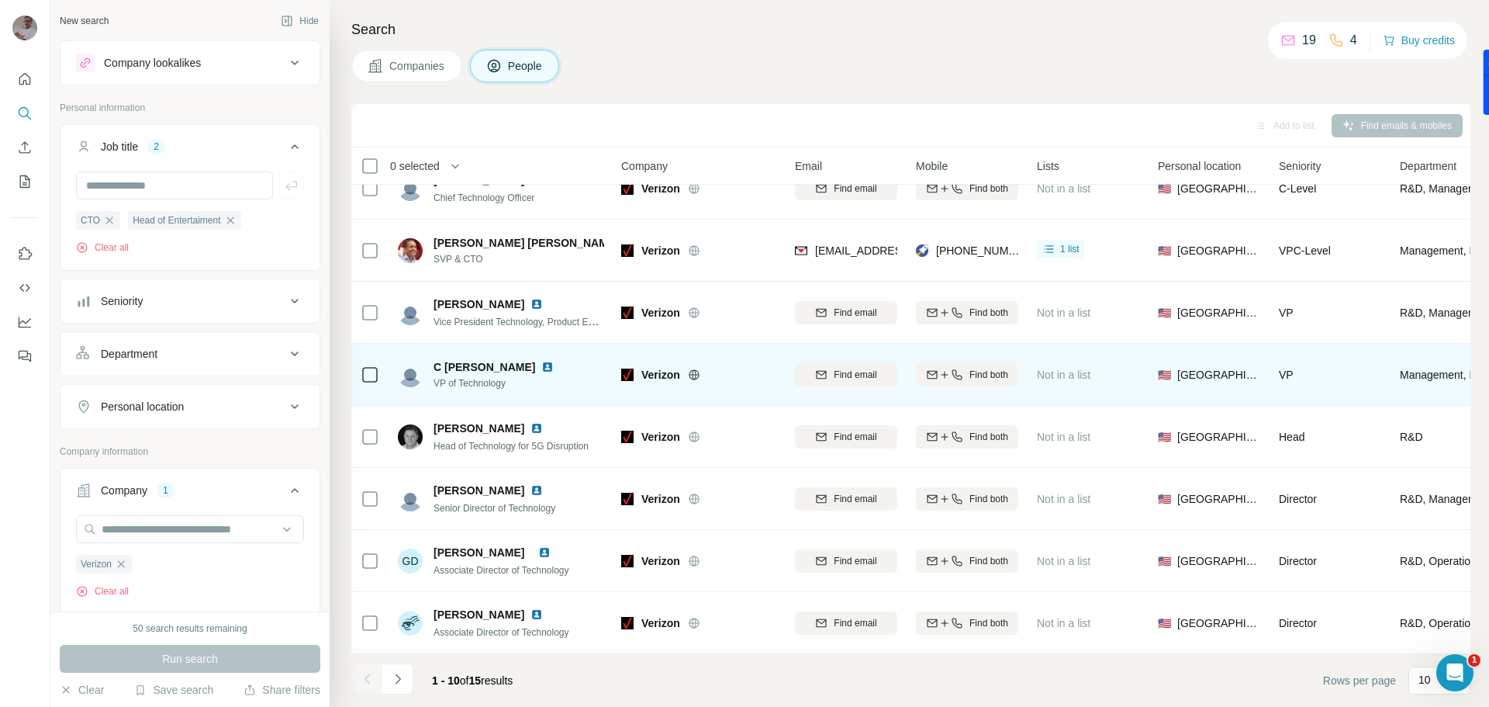
scroll to position [159, 0]
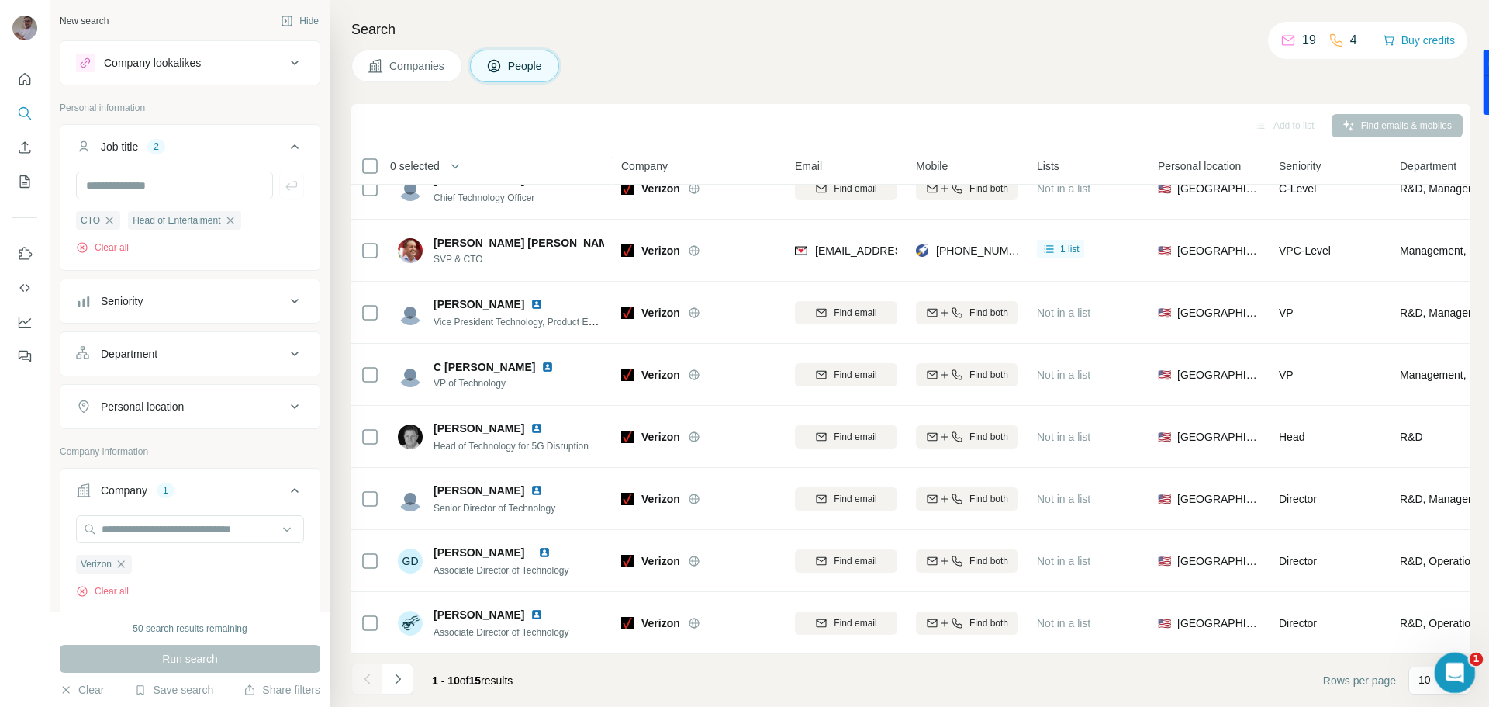
click at [1449, 677] on icon "Abrir Intercom Messenger" at bounding box center [1453, 671] width 26 height 26
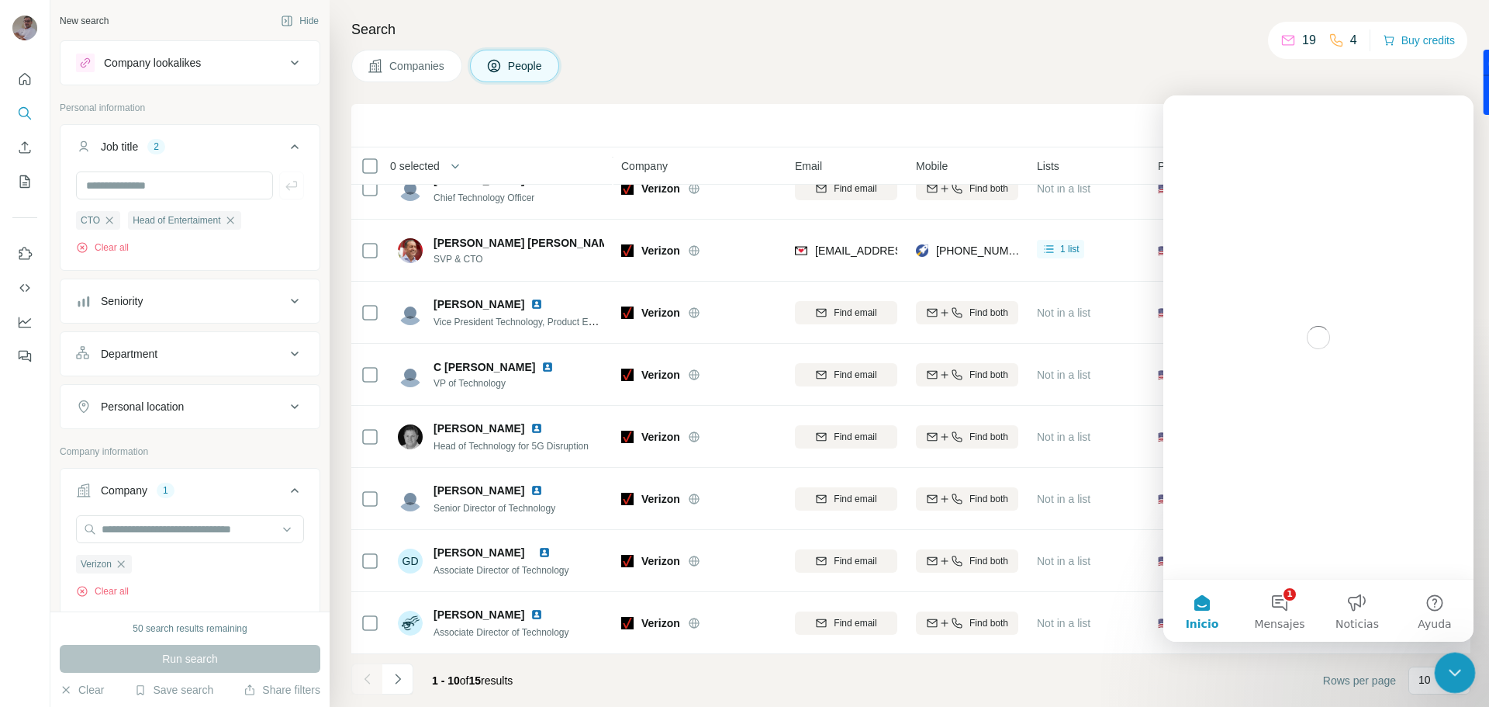
scroll to position [0, 0]
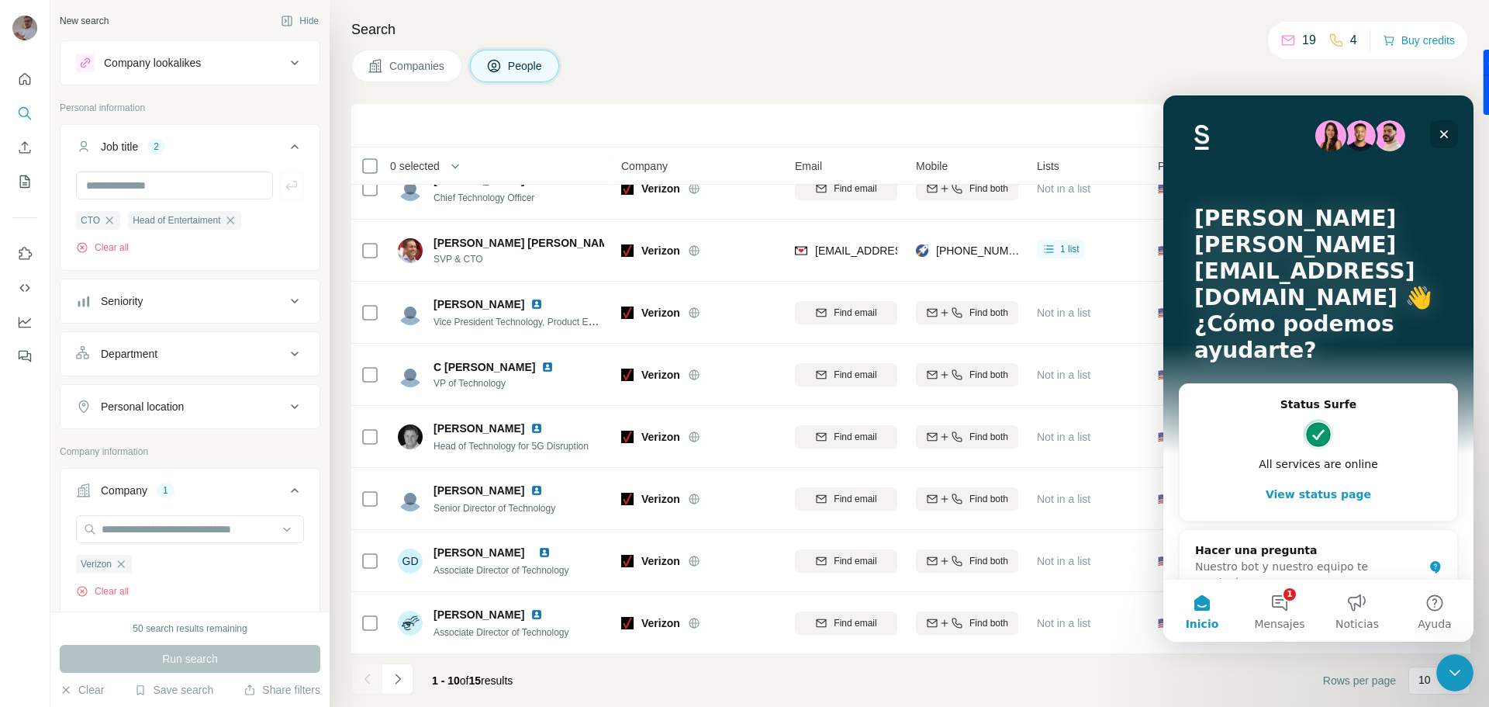
click at [1446, 133] on icon "Cerrar" at bounding box center [1444, 134] width 12 height 12
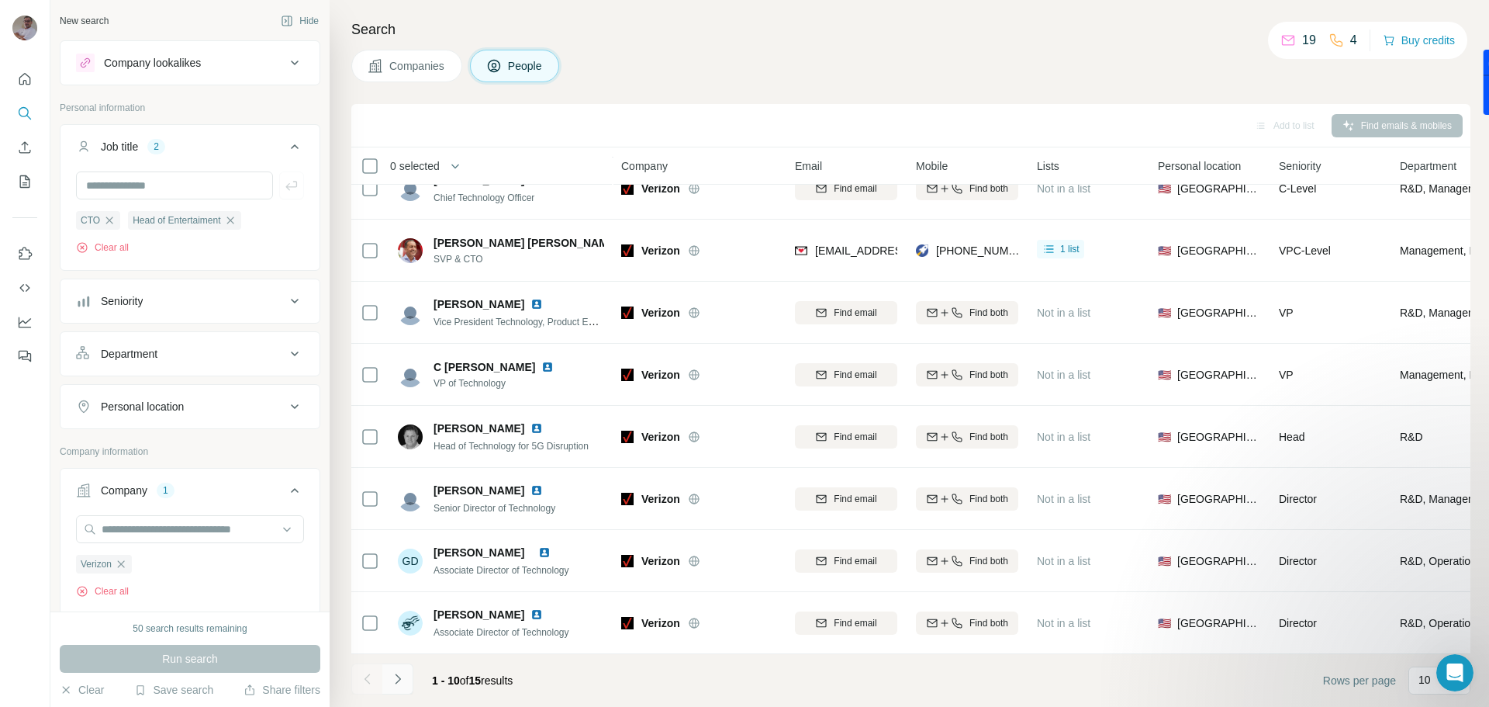
click at [392, 675] on icon "Navigate to next page" at bounding box center [398, 679] width 16 height 16
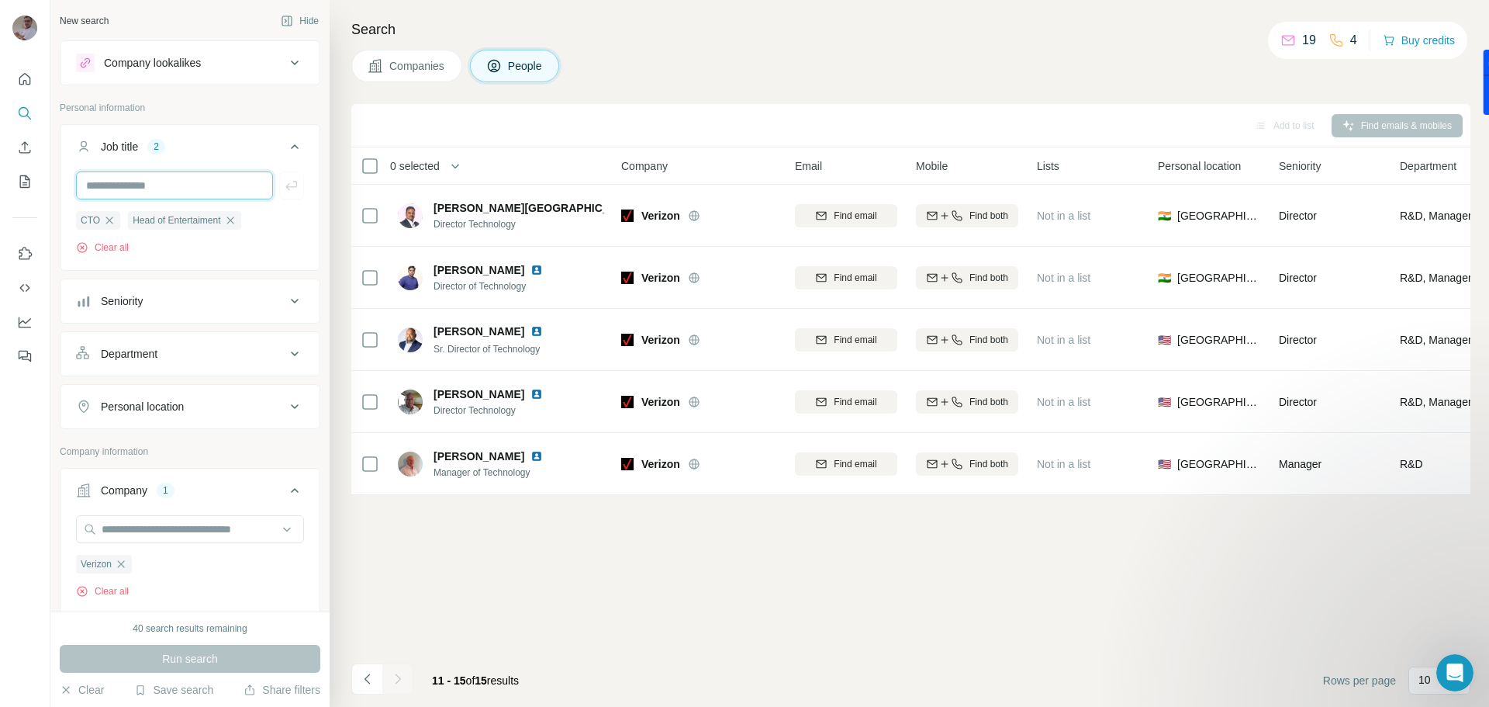
paste input "**********"
type input "**********"
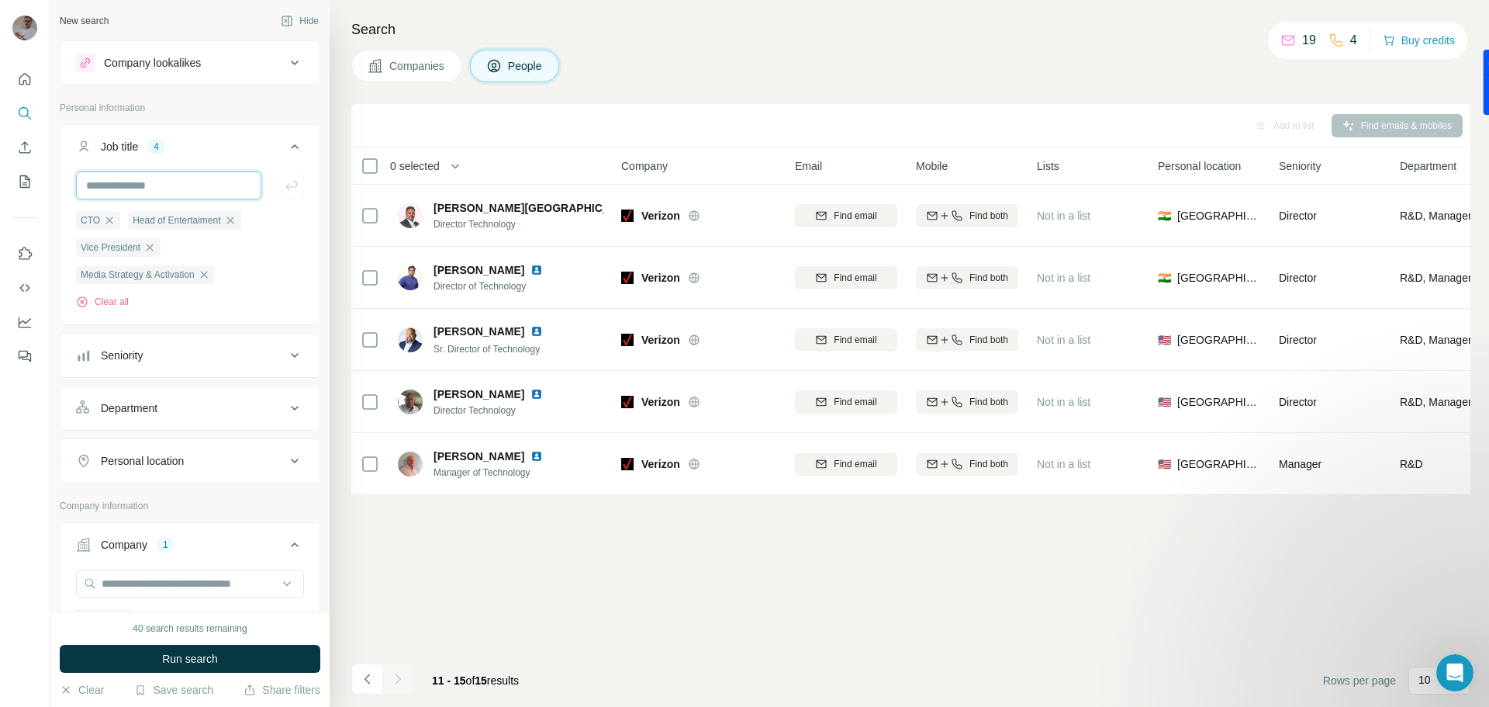
scroll to position [0, 0]
